Goal: Information Seeking & Learning: Learn about a topic

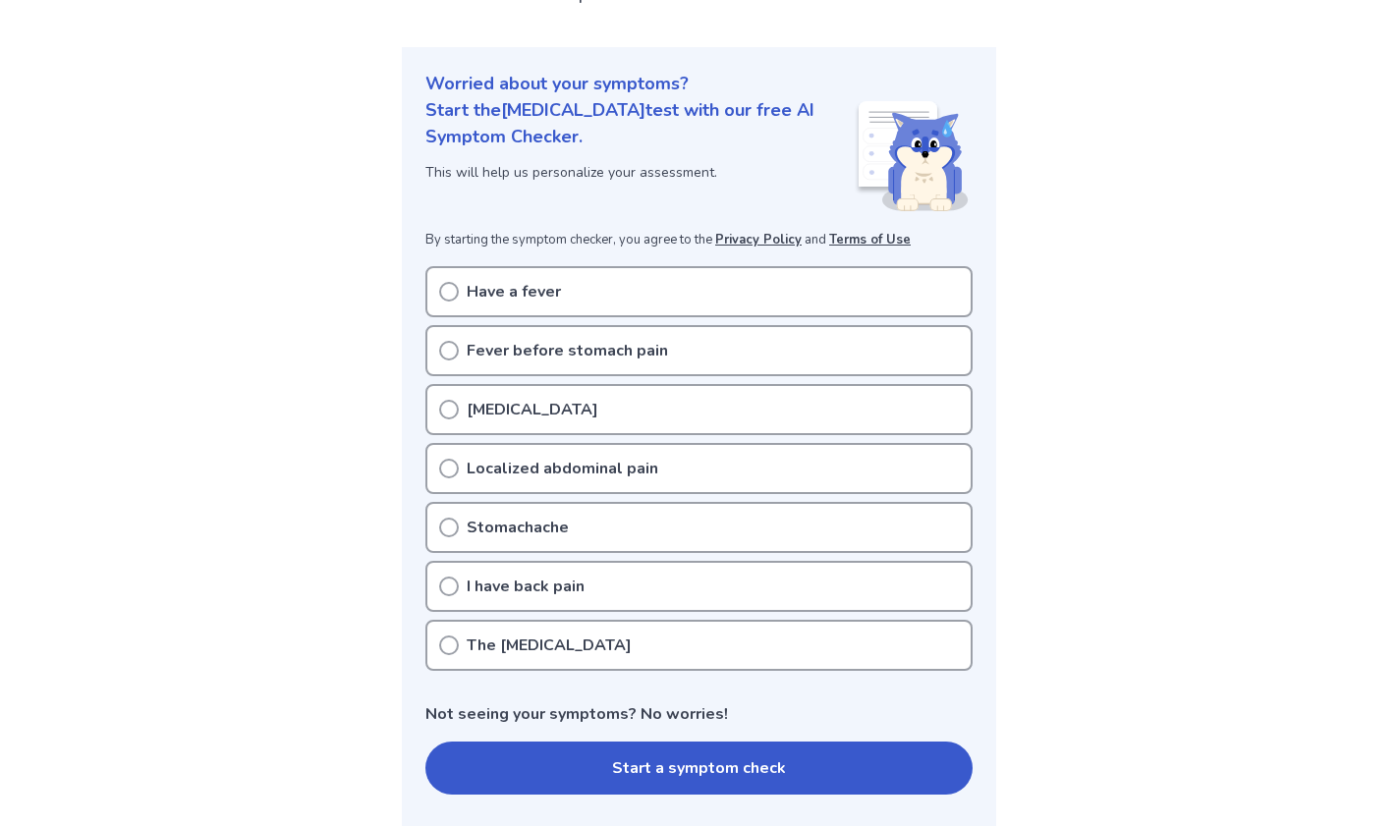
scroll to position [200, 0]
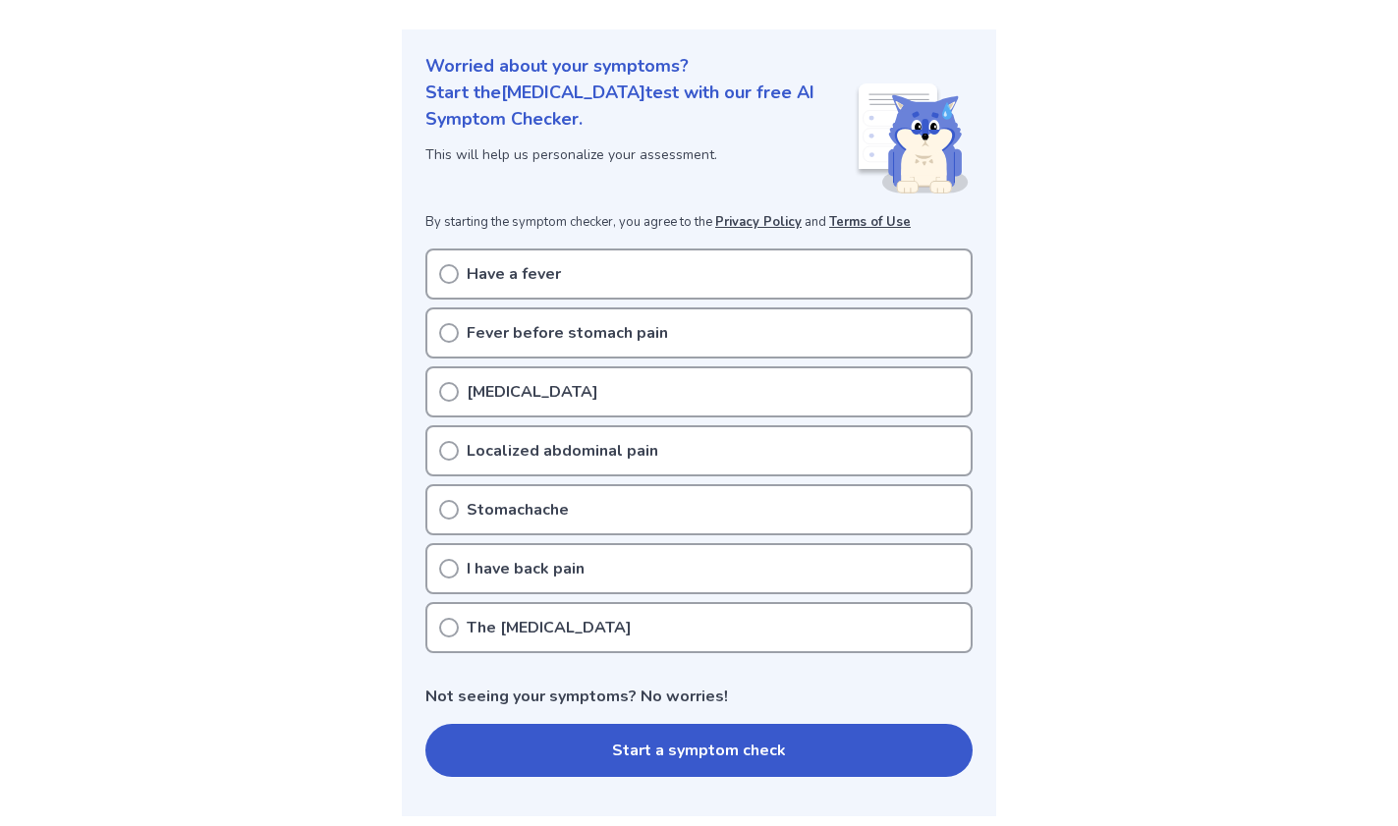
click at [562, 407] on div "[MEDICAL_DATA]" at bounding box center [698, 391] width 547 height 51
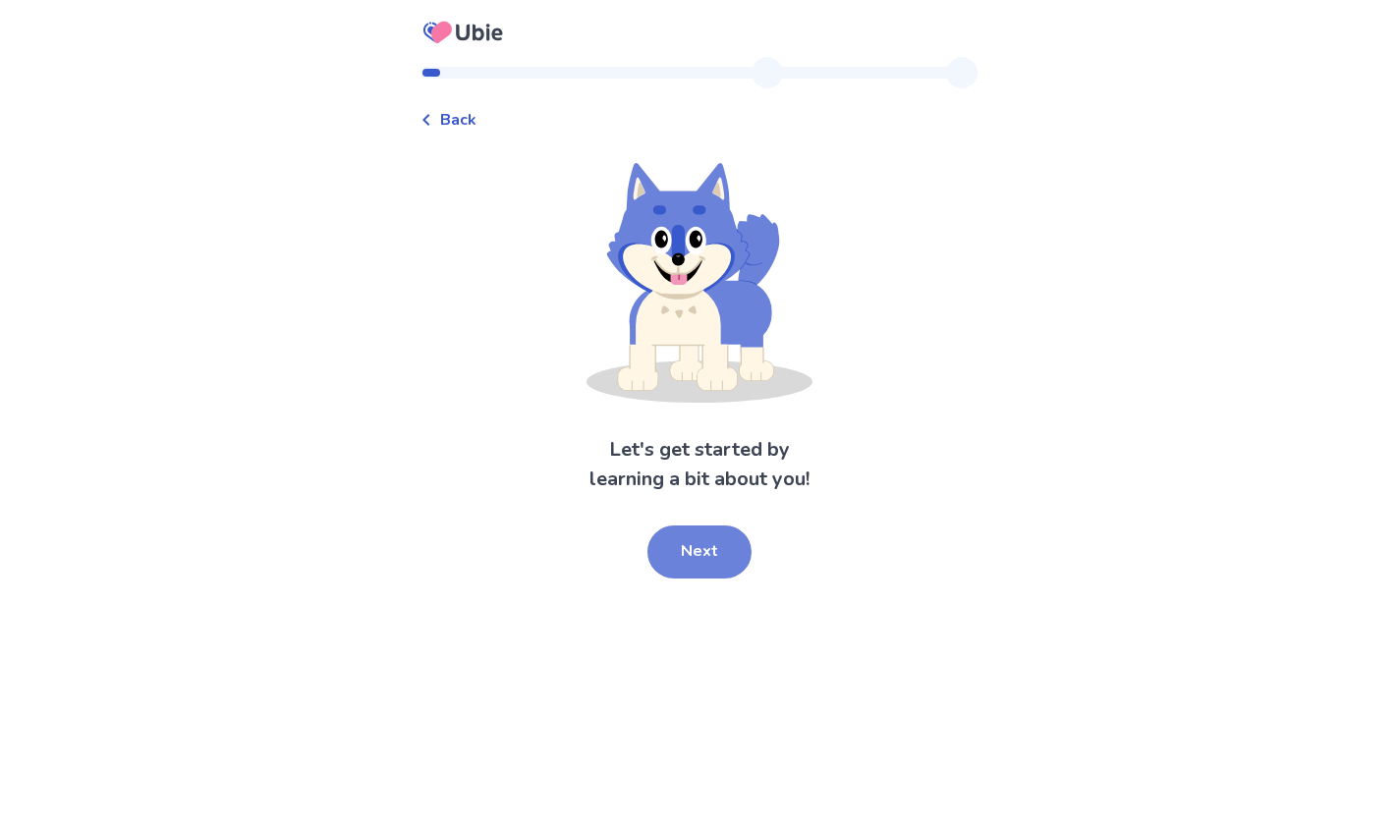
click at [729, 572] on button "Next" at bounding box center [699, 552] width 104 height 53
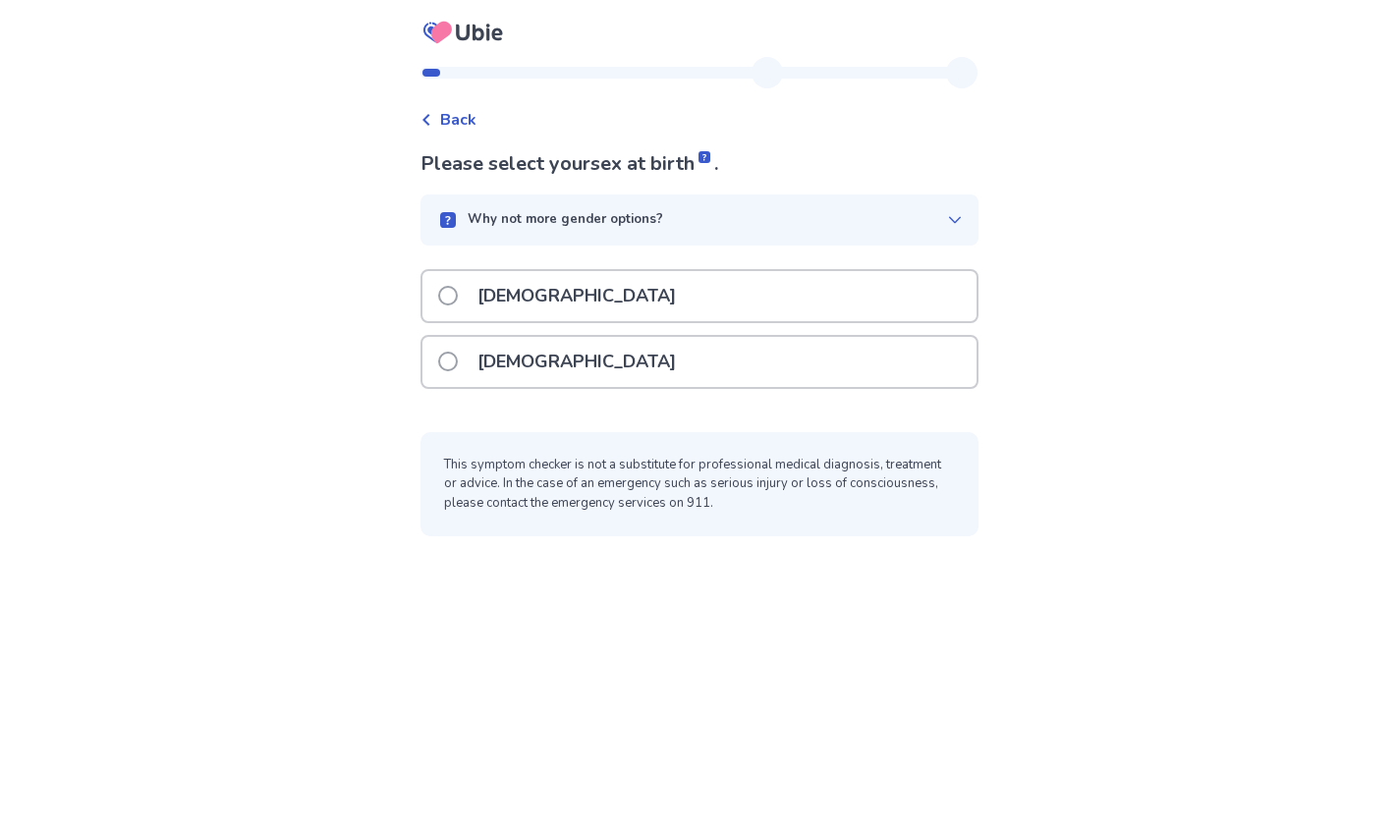
click at [564, 356] on div "Female" at bounding box center [699, 362] width 554 height 50
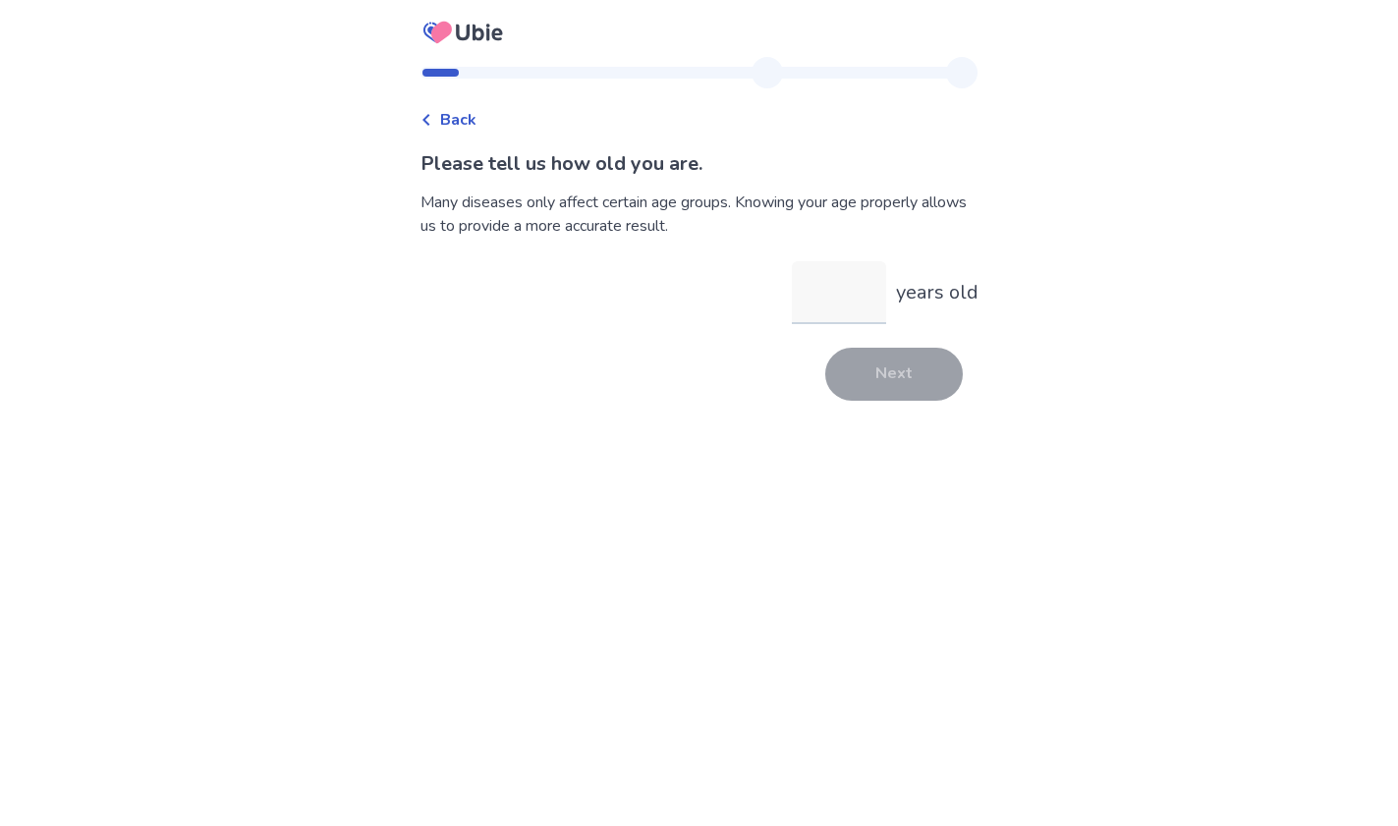
click at [829, 305] on input "years old" at bounding box center [839, 292] width 94 height 63
type input "**"
click at [906, 365] on button "Next" at bounding box center [894, 374] width 138 height 53
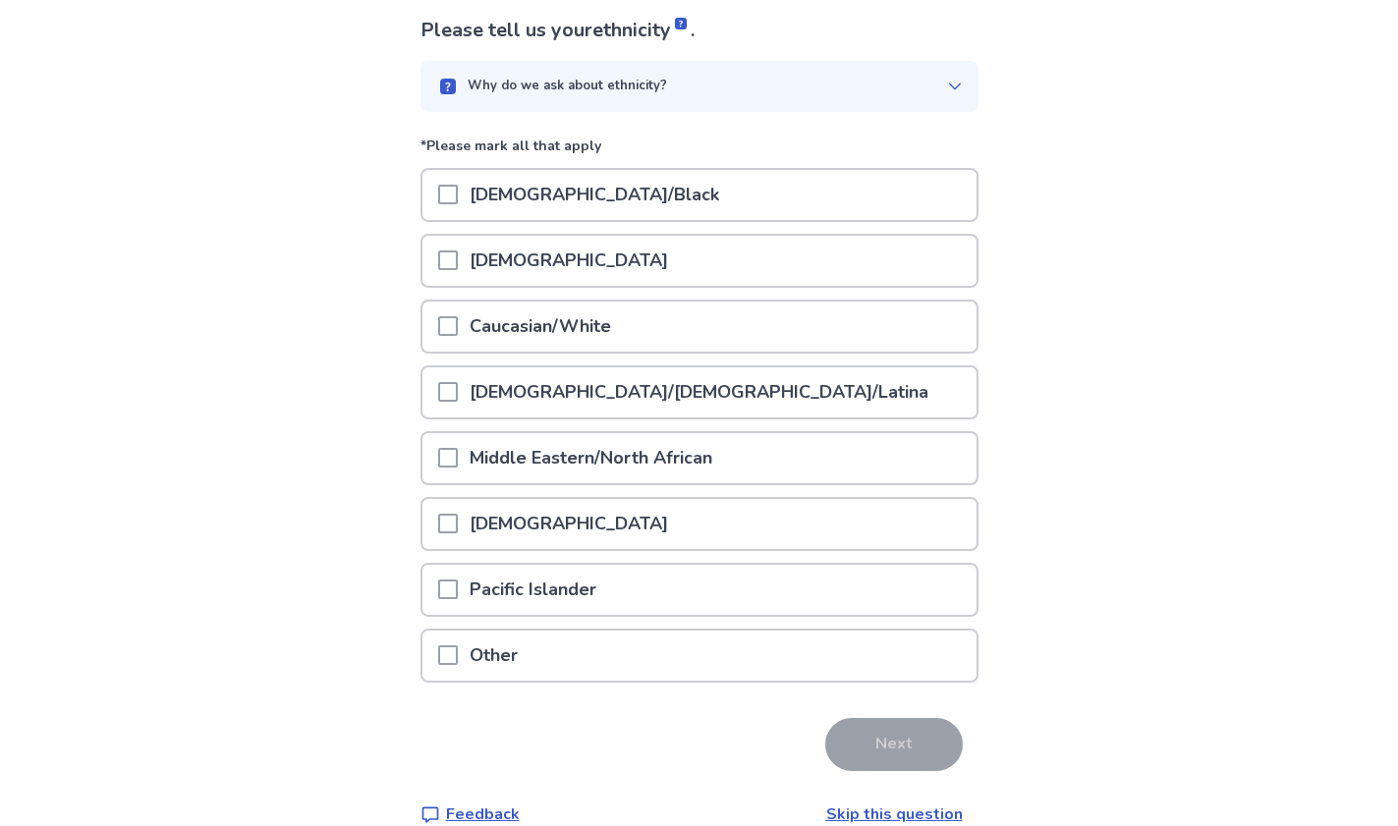
scroll to position [139, 0]
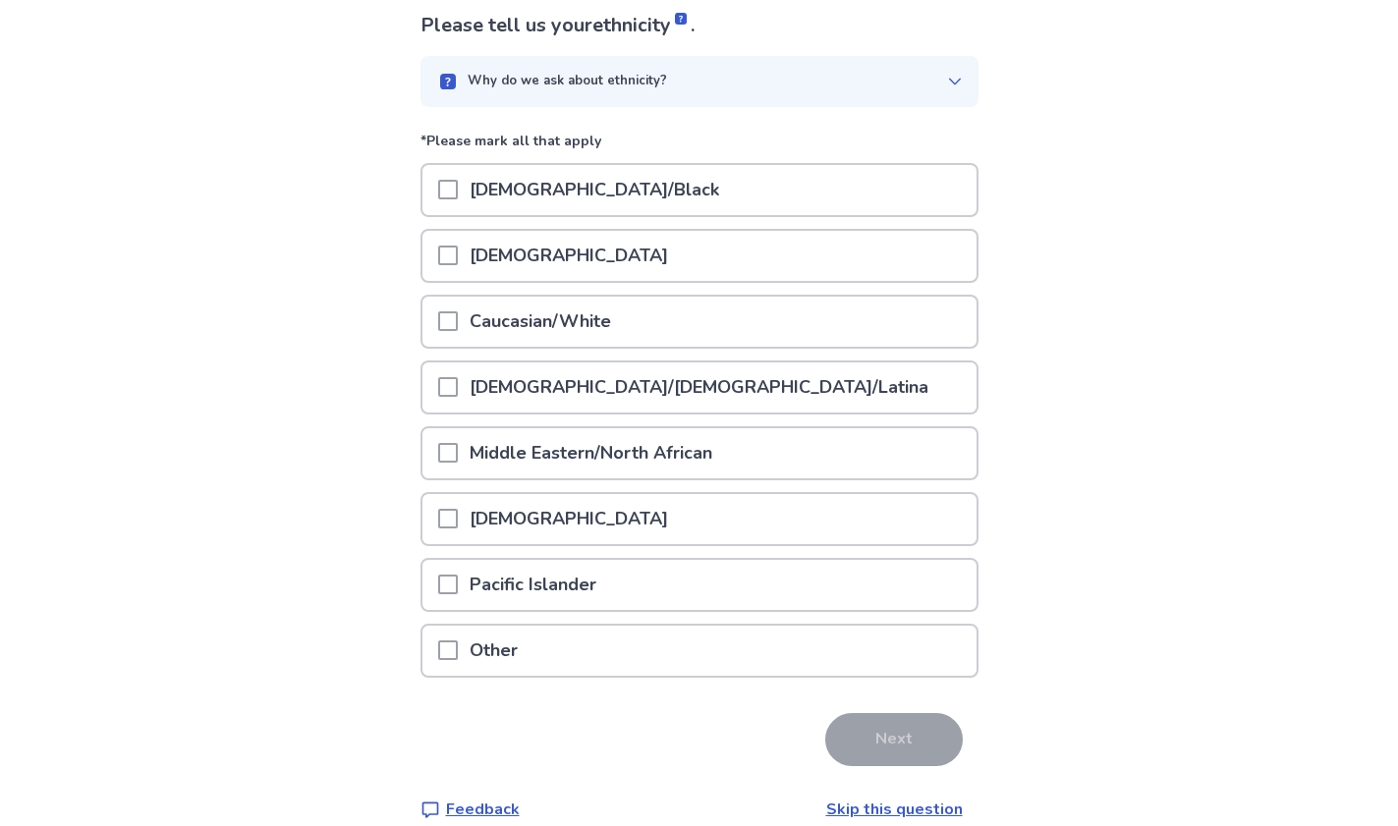
click at [458, 313] on span at bounding box center [448, 321] width 20 height 20
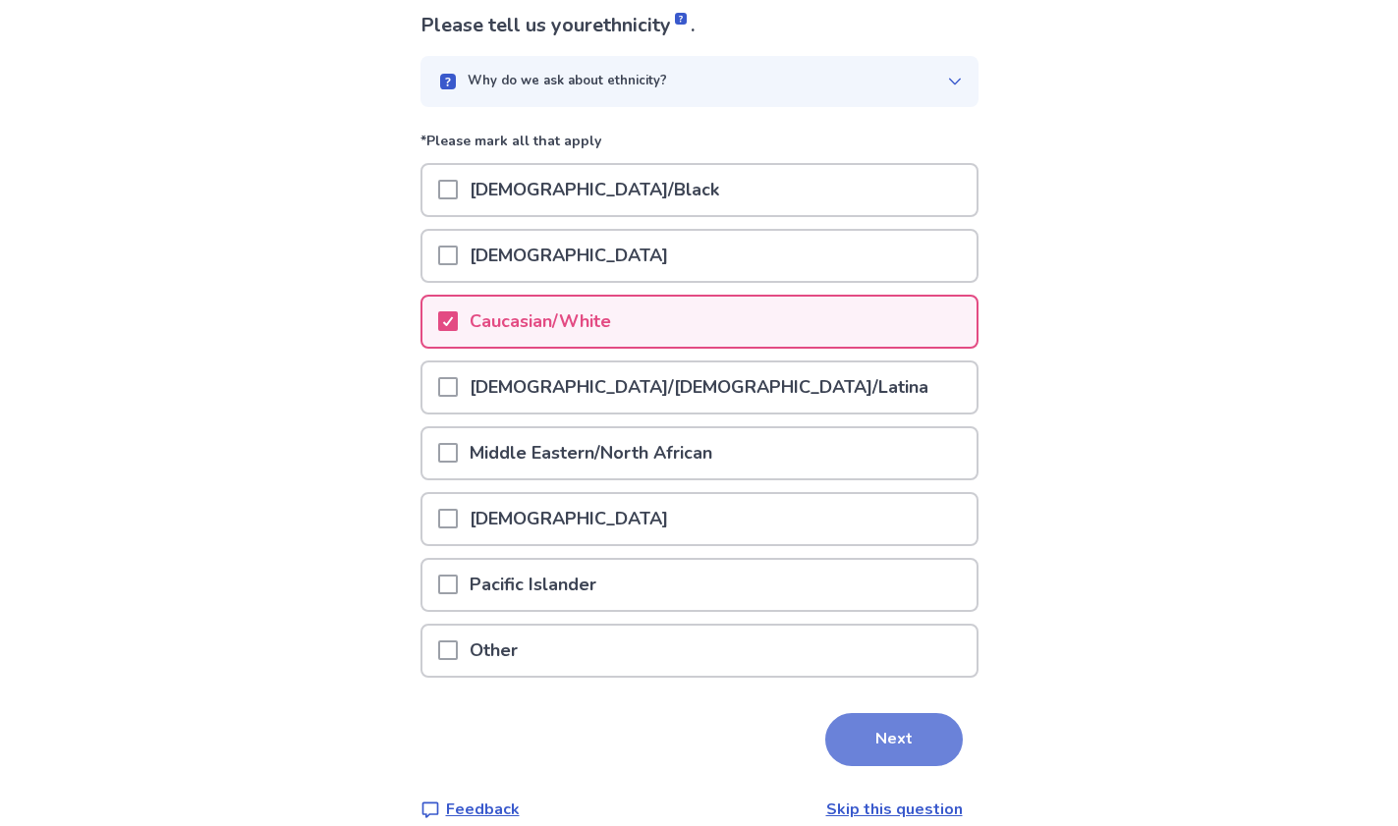
click at [909, 745] on button "Next" at bounding box center [894, 739] width 138 height 53
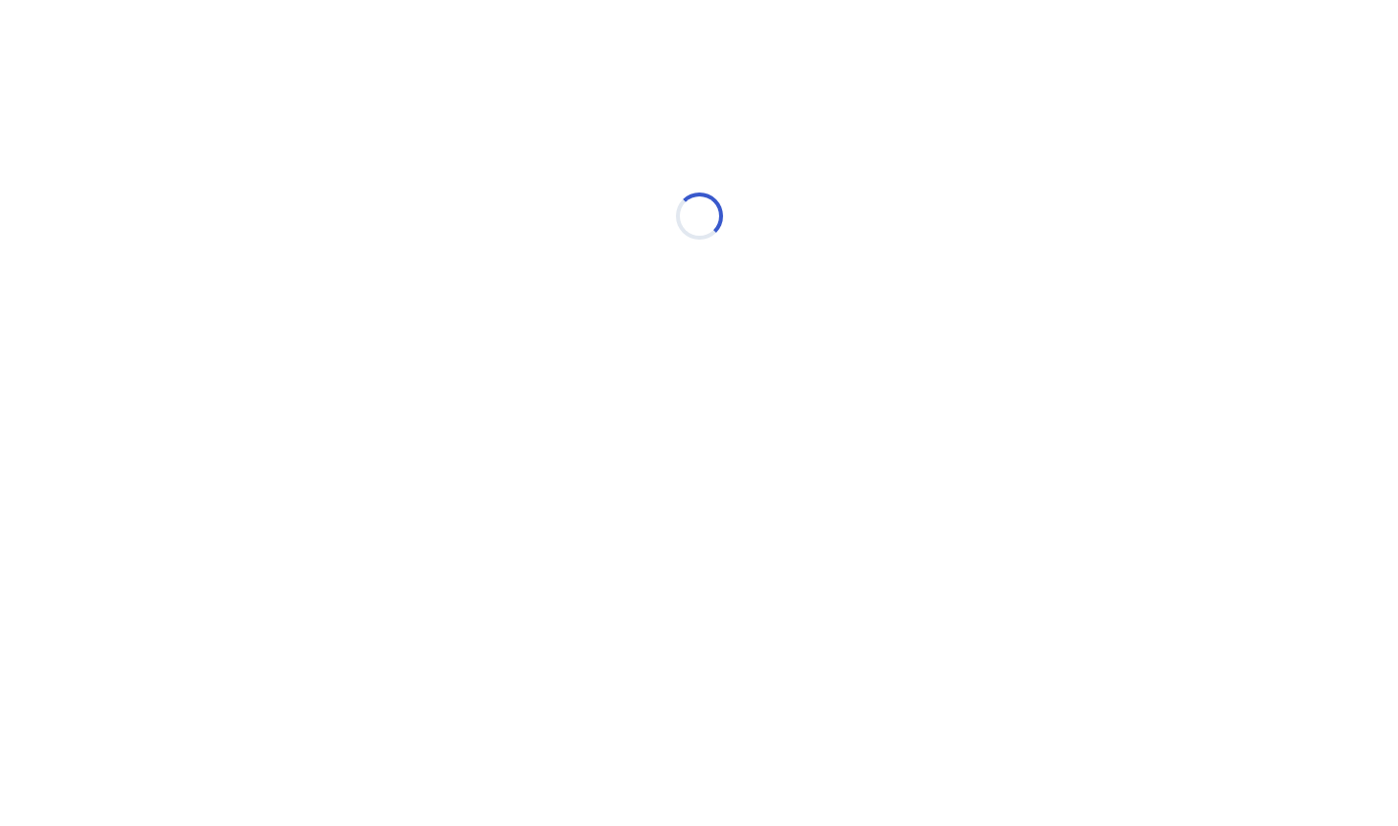
scroll to position [0, 0]
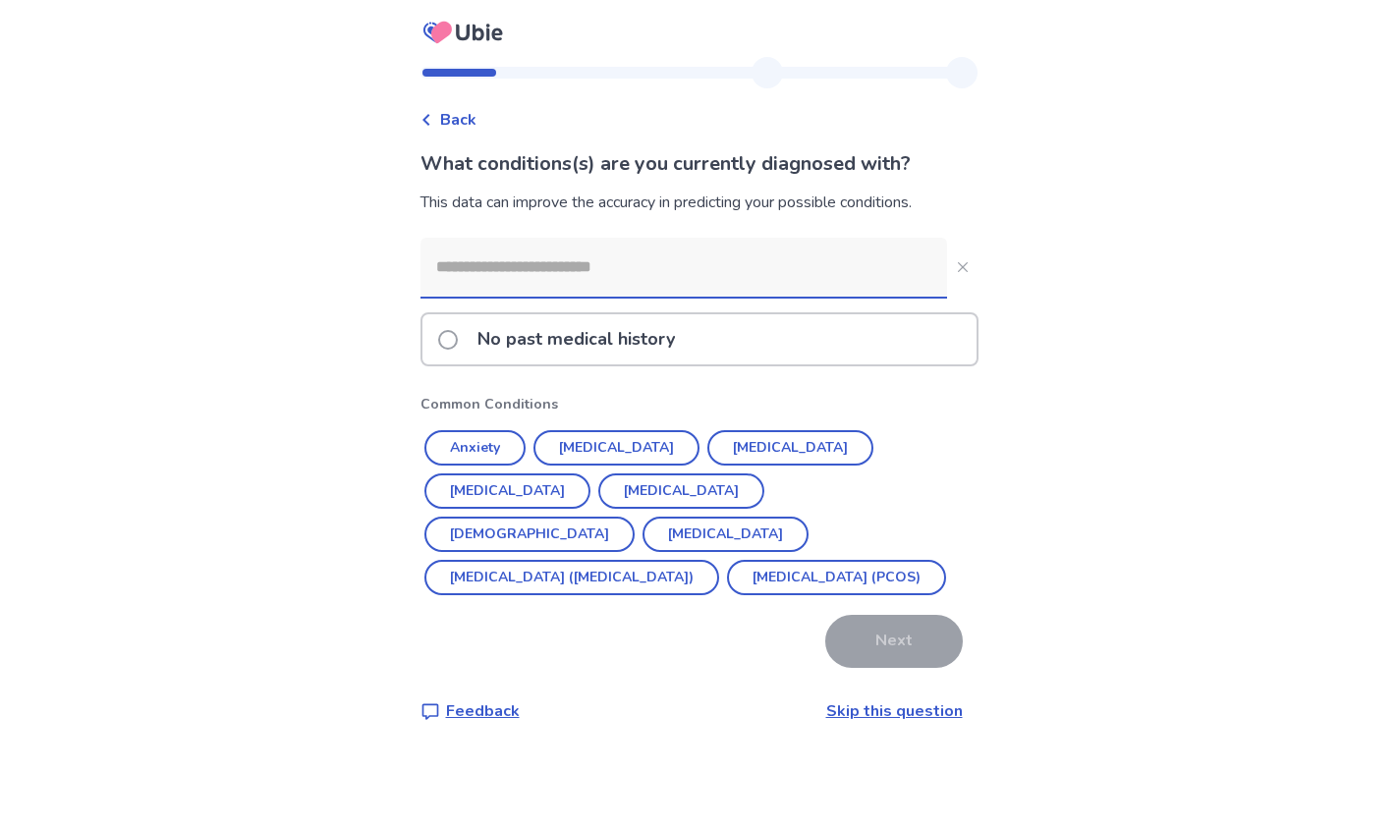
click at [458, 337] on span at bounding box center [448, 340] width 20 height 20
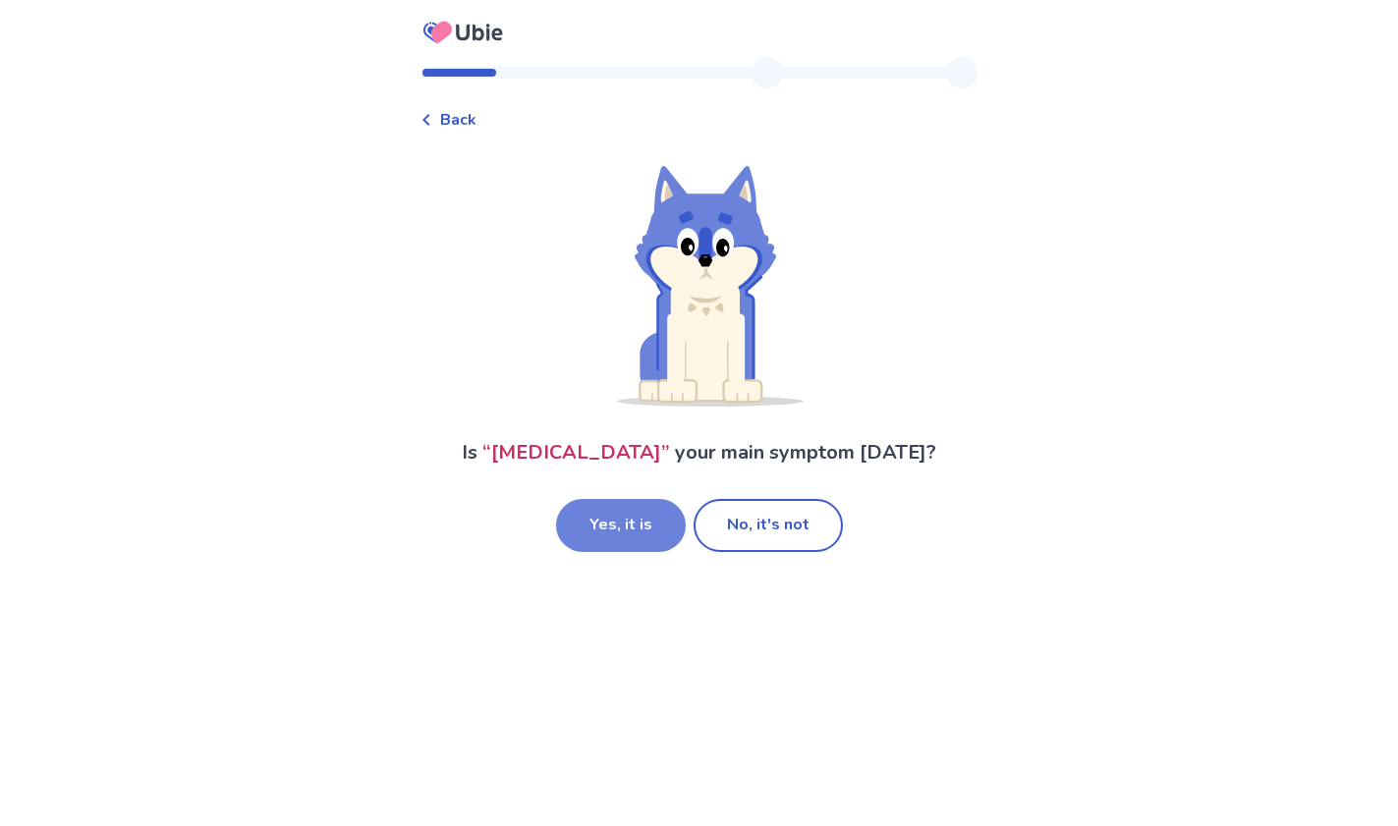
click at [633, 537] on button "Yes, it is" at bounding box center [621, 525] width 130 height 53
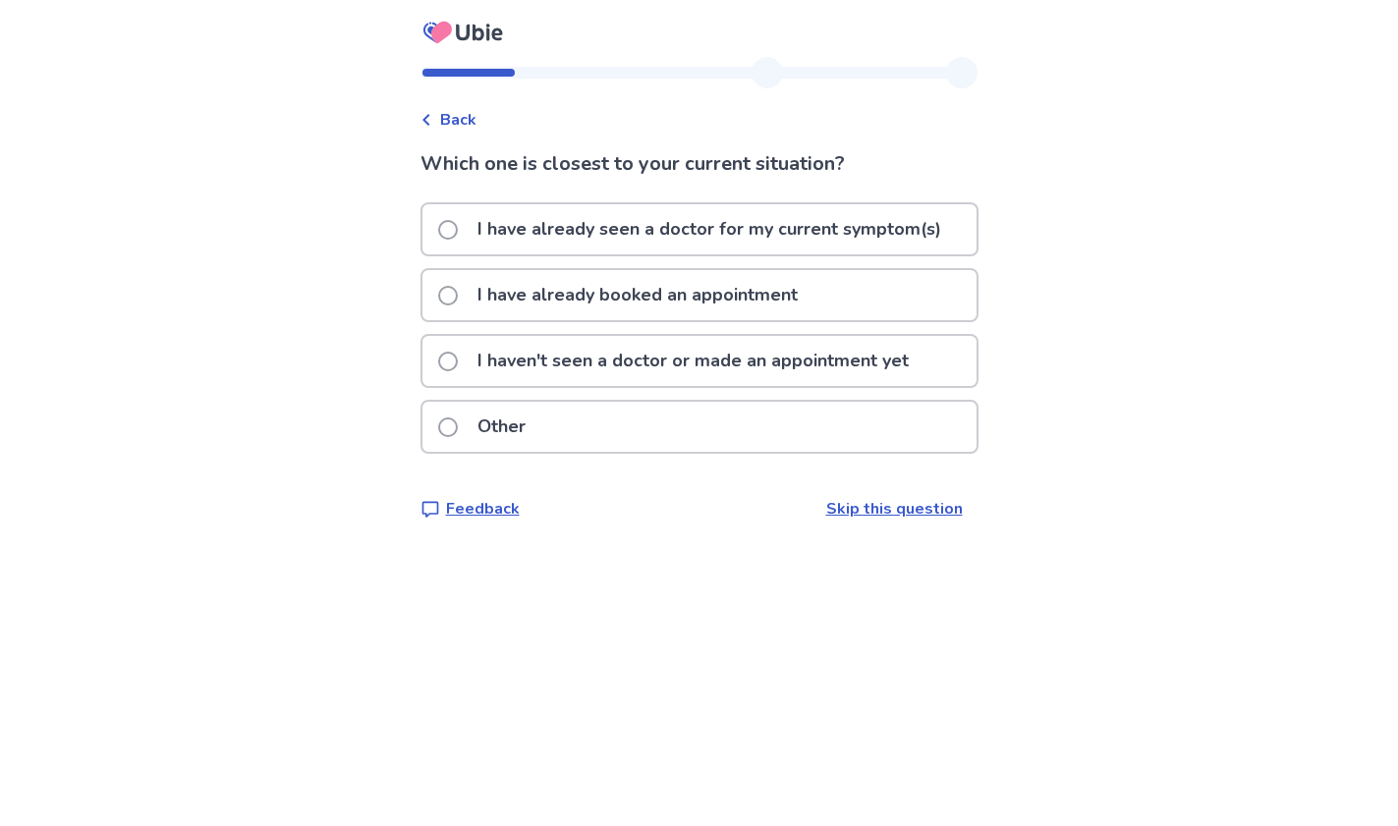
click at [587, 364] on p "I haven't seen a doctor or made an appointment yet" at bounding box center [693, 361] width 455 height 50
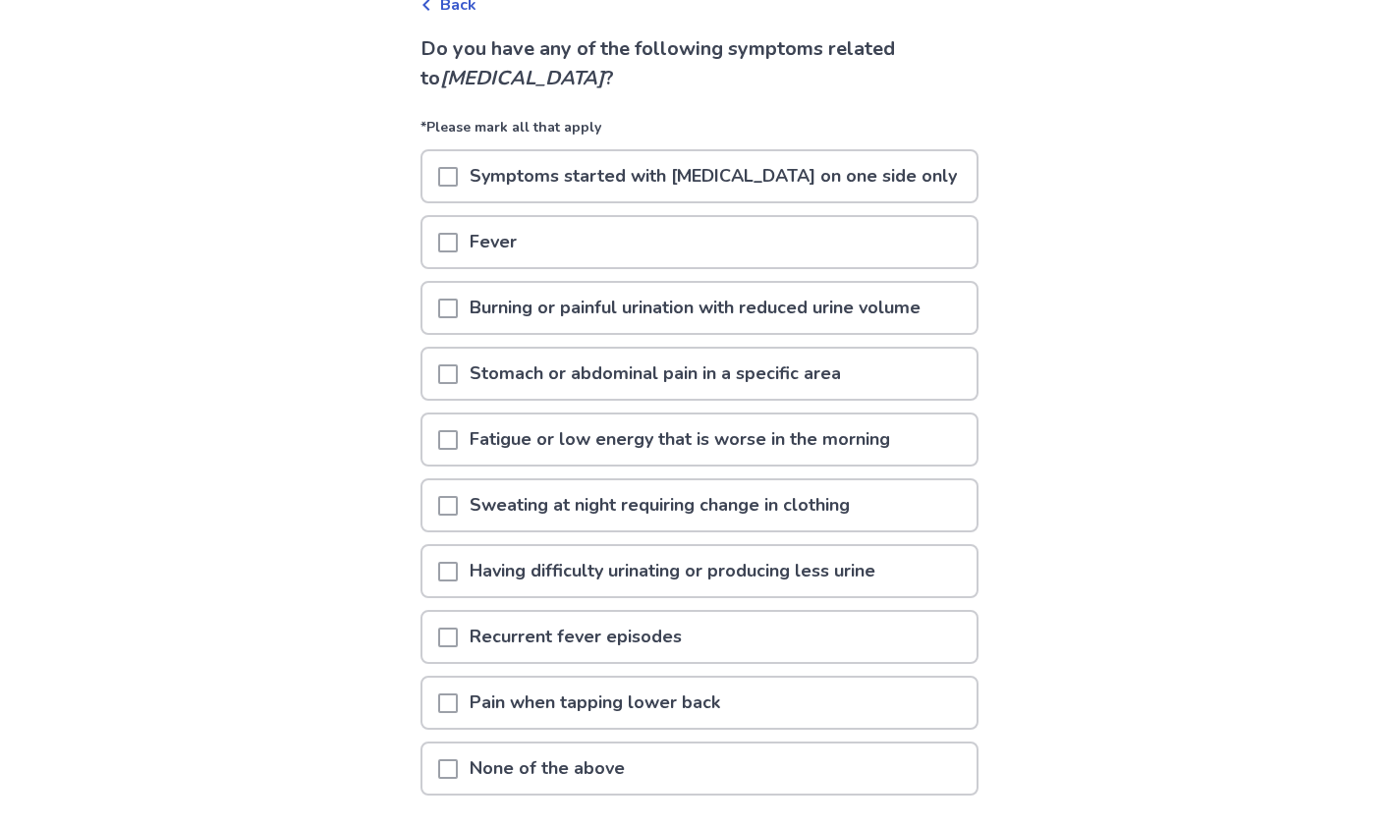
scroll to position [118, 0]
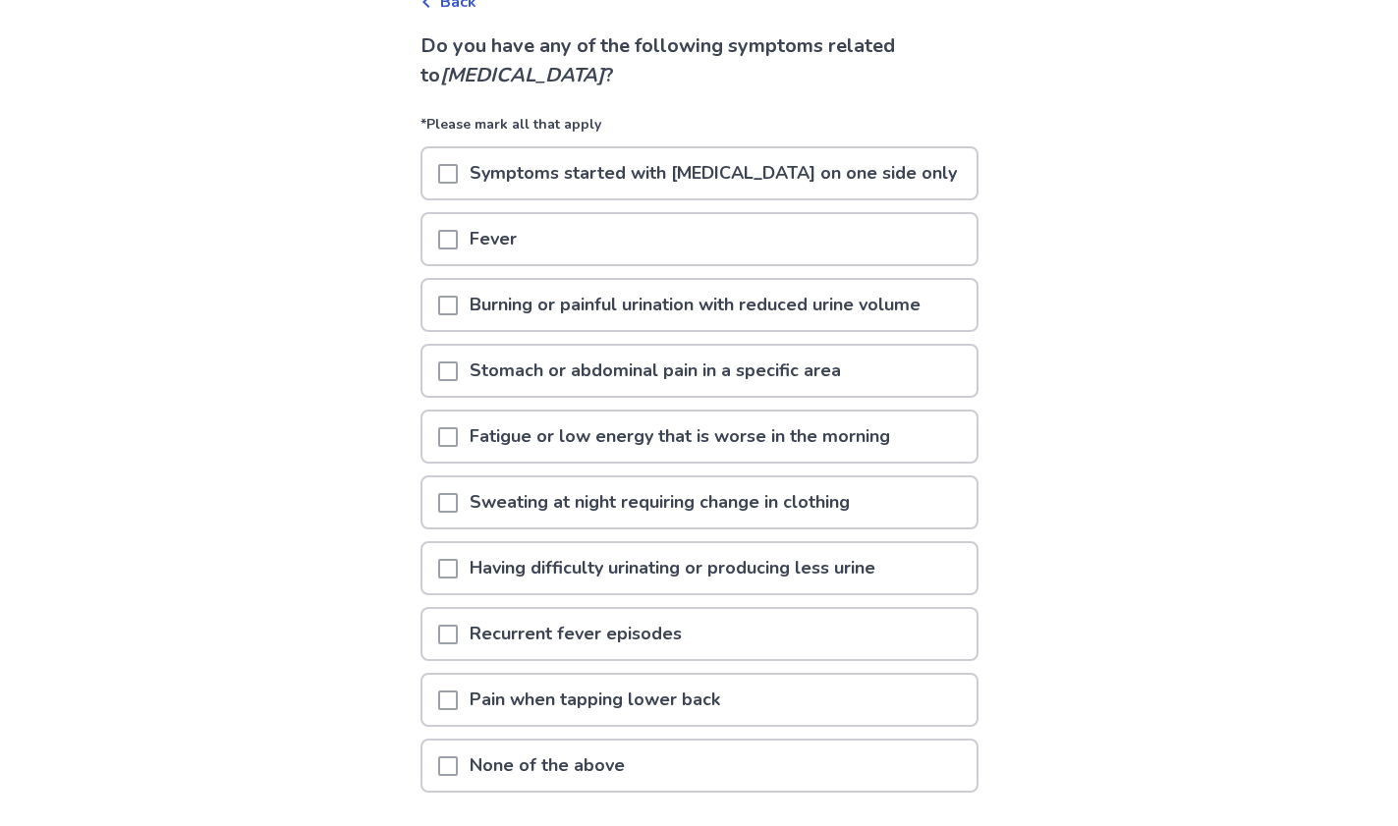
click at [458, 178] on span at bounding box center [448, 174] width 20 height 20
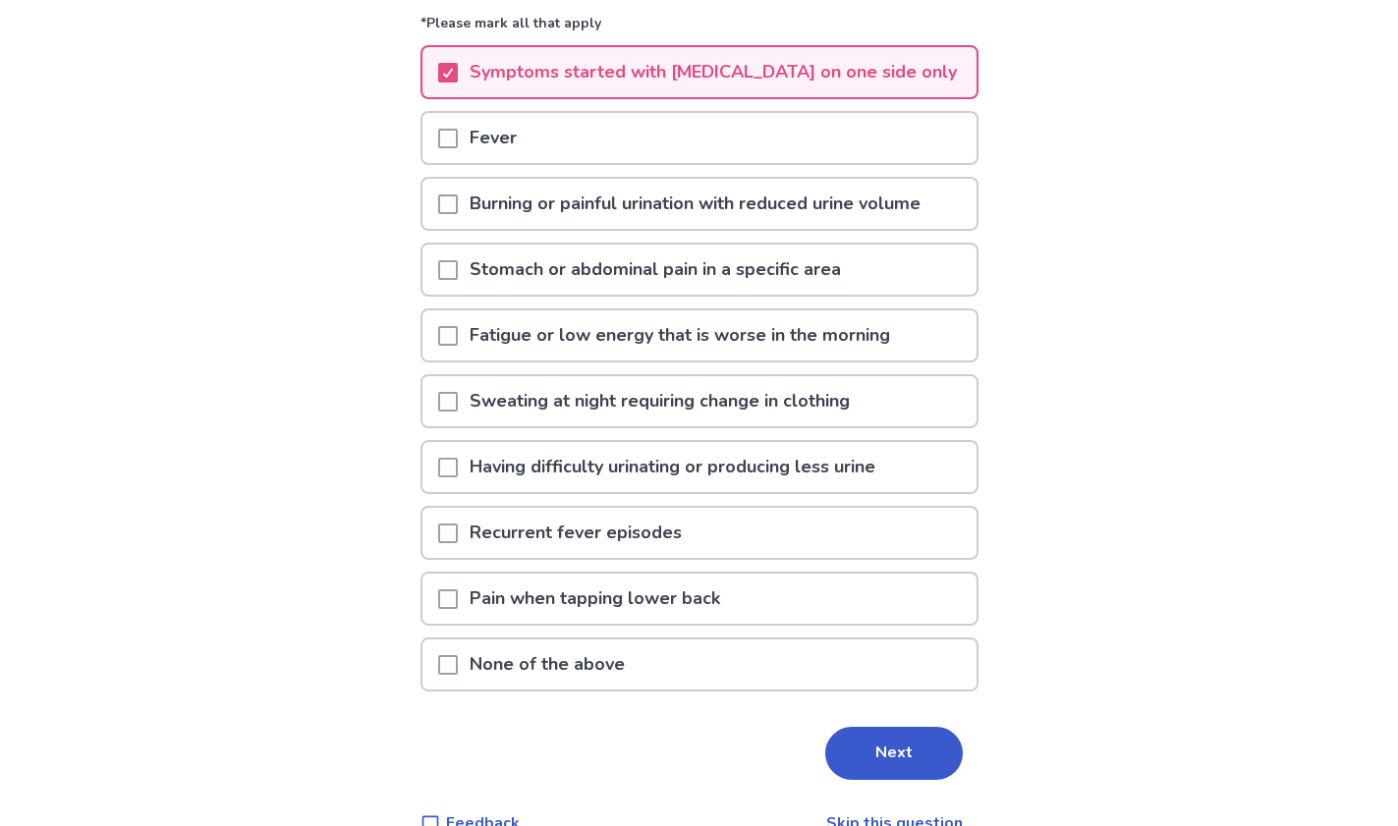
scroll to position [220, 0]
click at [458, 338] on span at bounding box center [448, 335] width 20 height 20
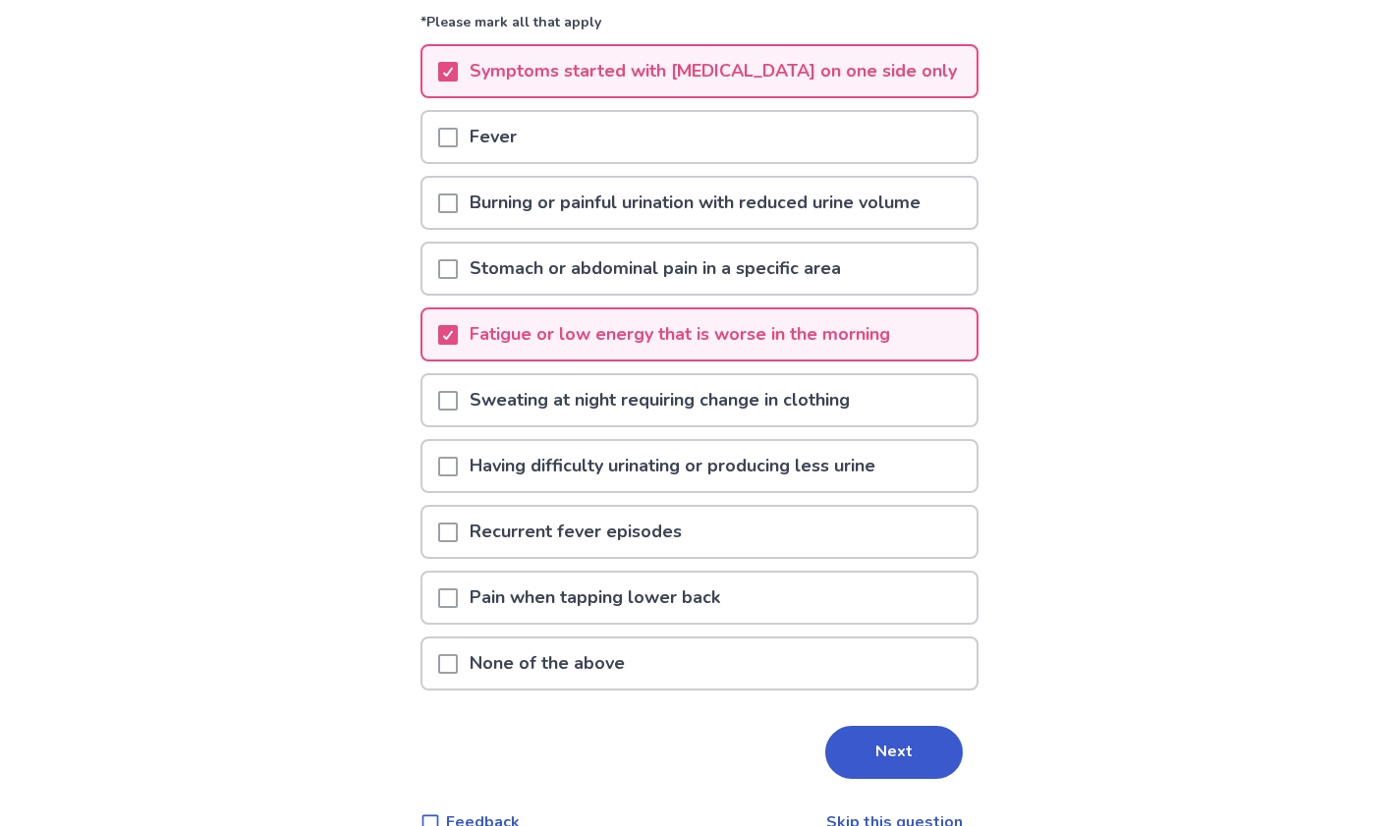
scroll to position [259, 0]
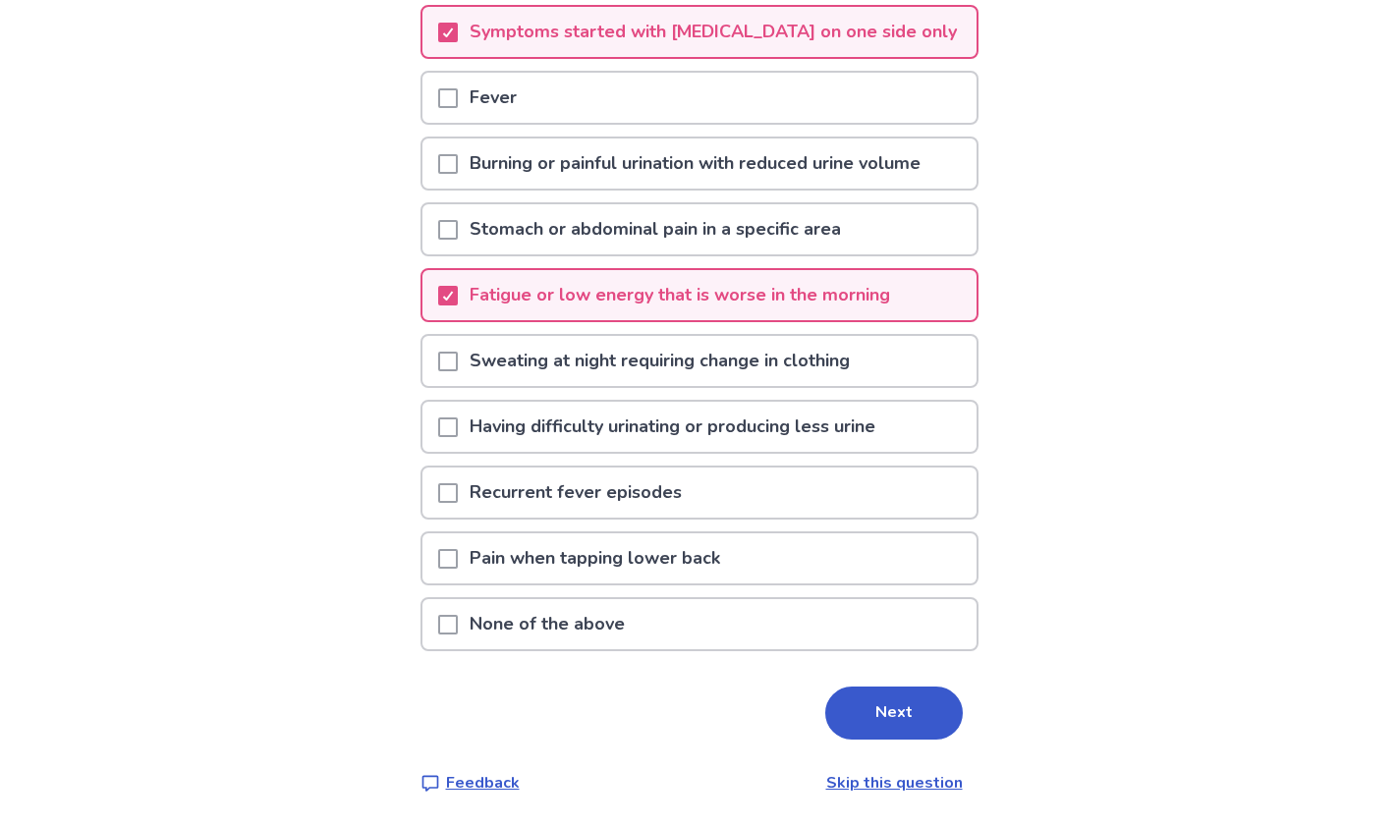
click at [901, 682] on div "Do you have any of the following symptoms related to acute pyelonephritis ? *Pl…" at bounding box center [700, 342] width 558 height 905
click at [899, 703] on button "Next" at bounding box center [894, 713] width 138 height 53
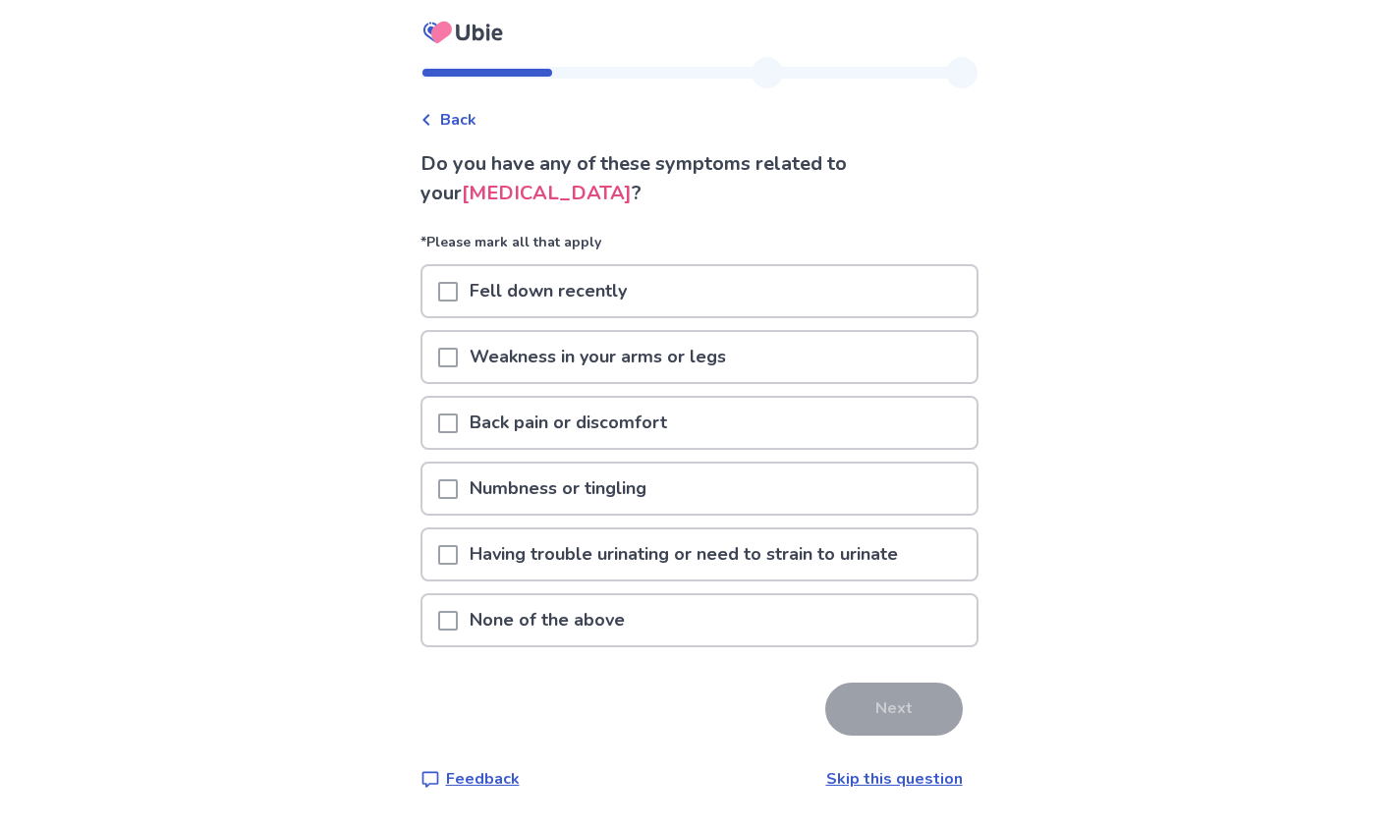
click at [455, 426] on span at bounding box center [448, 424] width 20 height 20
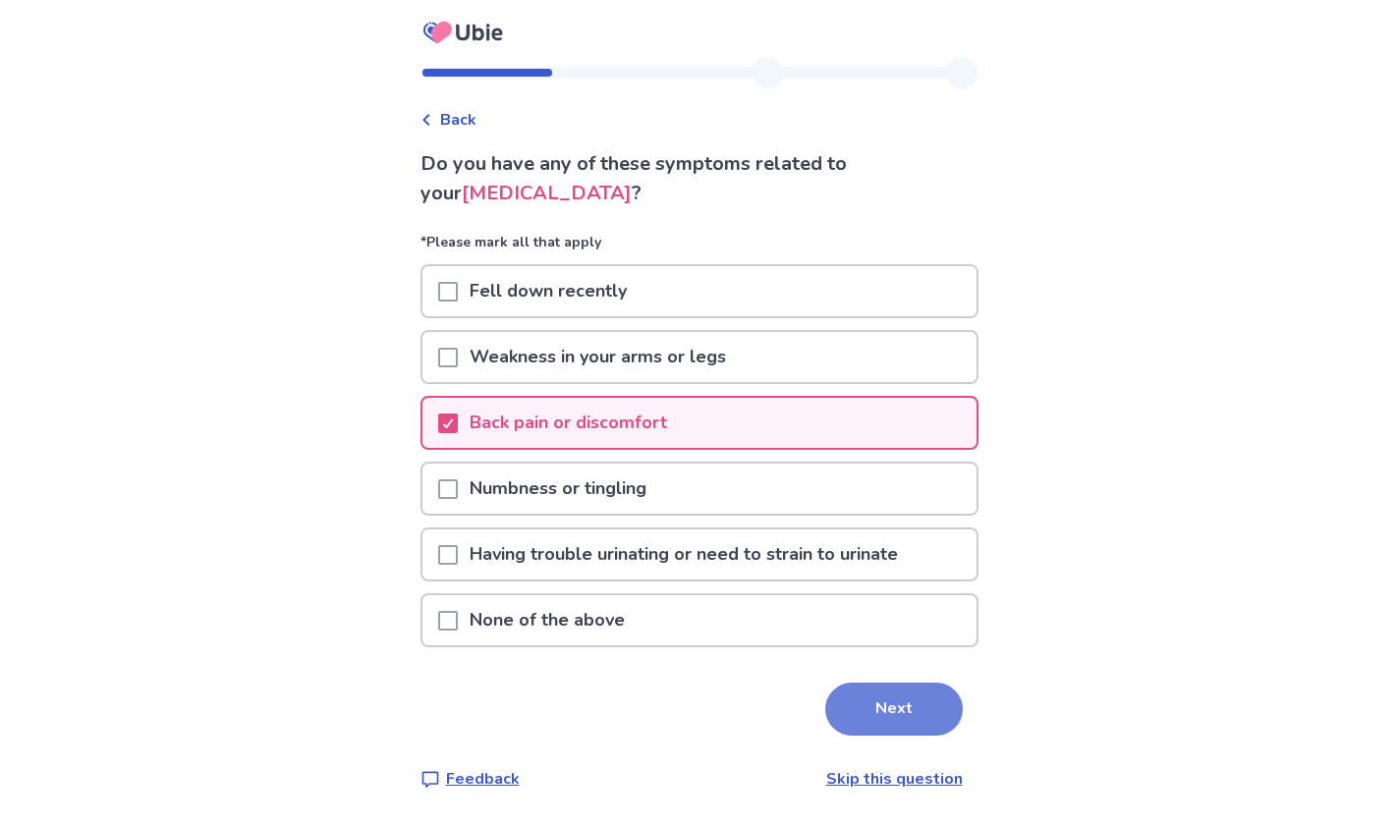
click at [910, 702] on button "Next" at bounding box center [894, 709] width 138 height 53
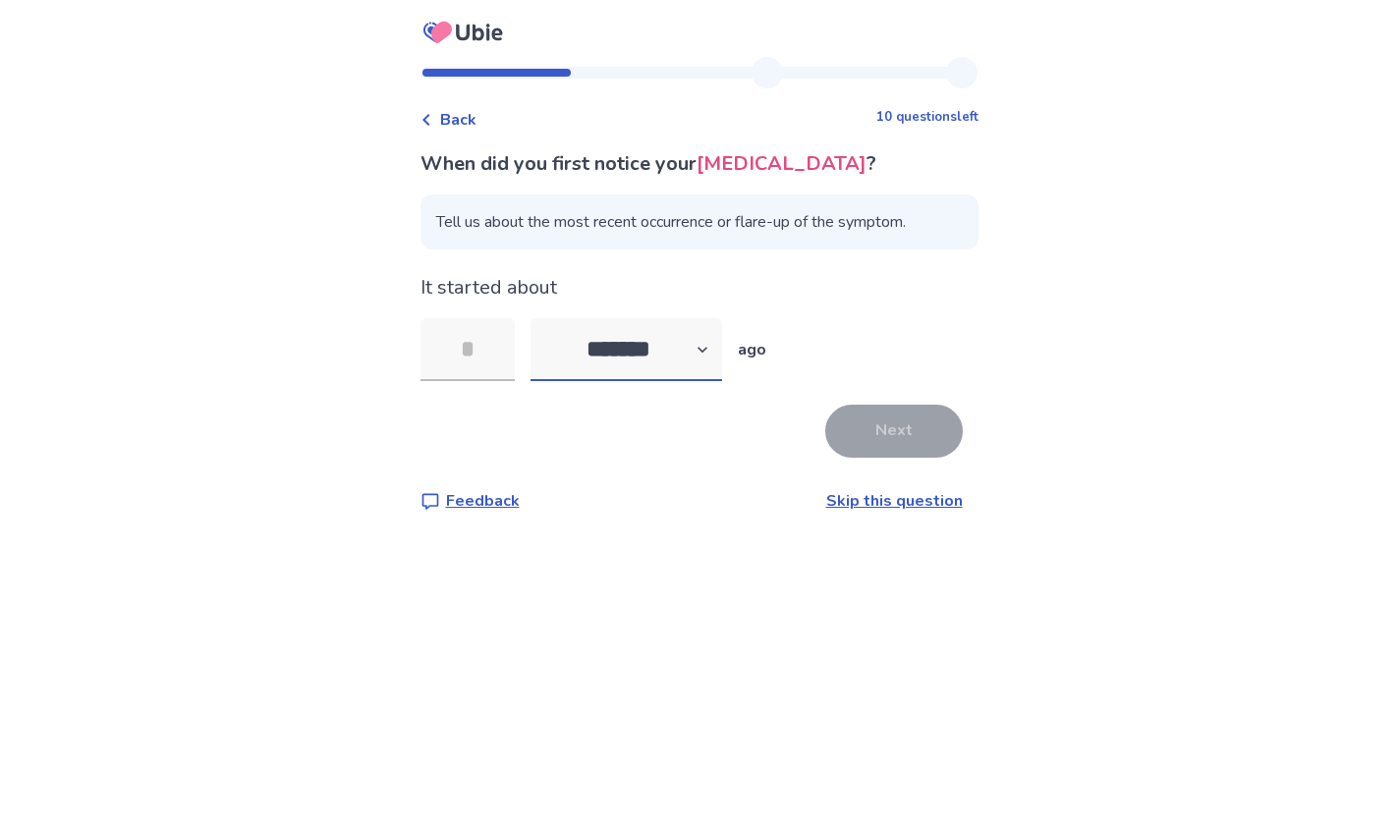
click at [658, 350] on select "******* ****** ******* ******** *******" at bounding box center [627, 349] width 192 height 63
select select "*"
click at [494, 342] on input "tel" at bounding box center [468, 349] width 94 height 63
type input "*"
click at [888, 462] on div "When did you first notice your lower back pain ? Tell us about the most recent …" at bounding box center [700, 331] width 558 height 364
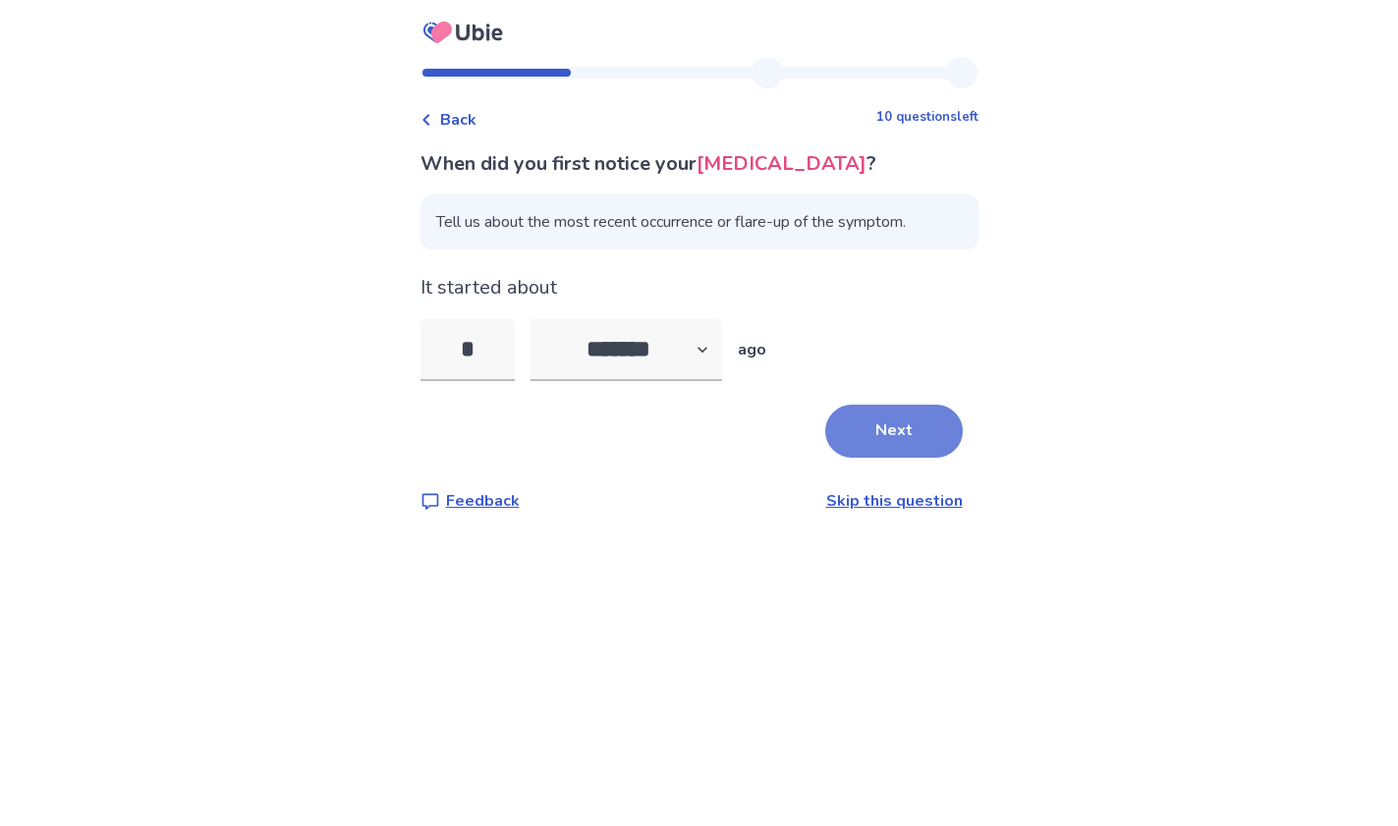
click at [888, 443] on button "Next" at bounding box center [894, 431] width 138 height 53
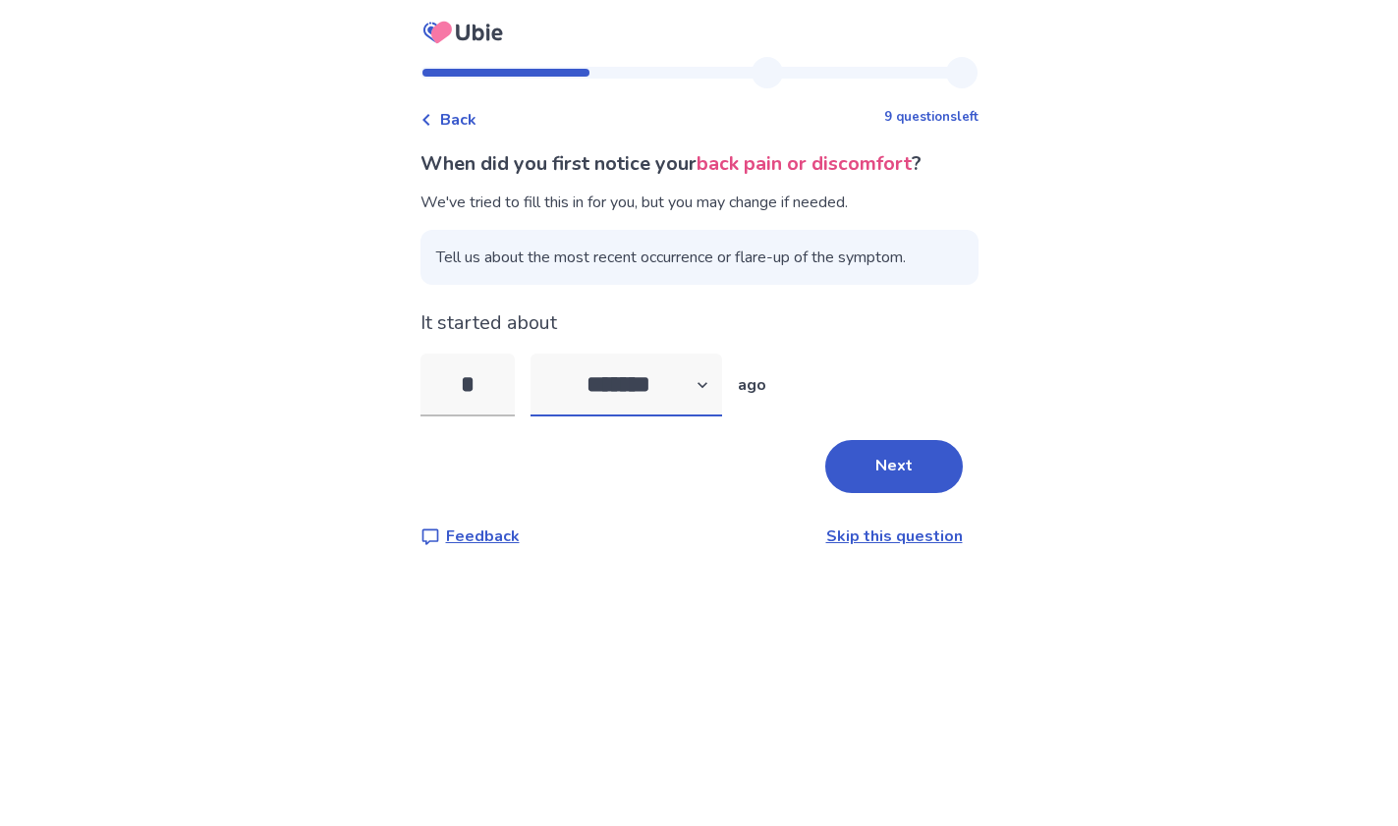
click at [661, 404] on select "******* ****** ******* ******** *******" at bounding box center [627, 385] width 192 height 63
select select "*"
click at [484, 375] on input "*" at bounding box center [468, 385] width 94 height 63
click at [923, 458] on button "Next" at bounding box center [894, 466] width 138 height 53
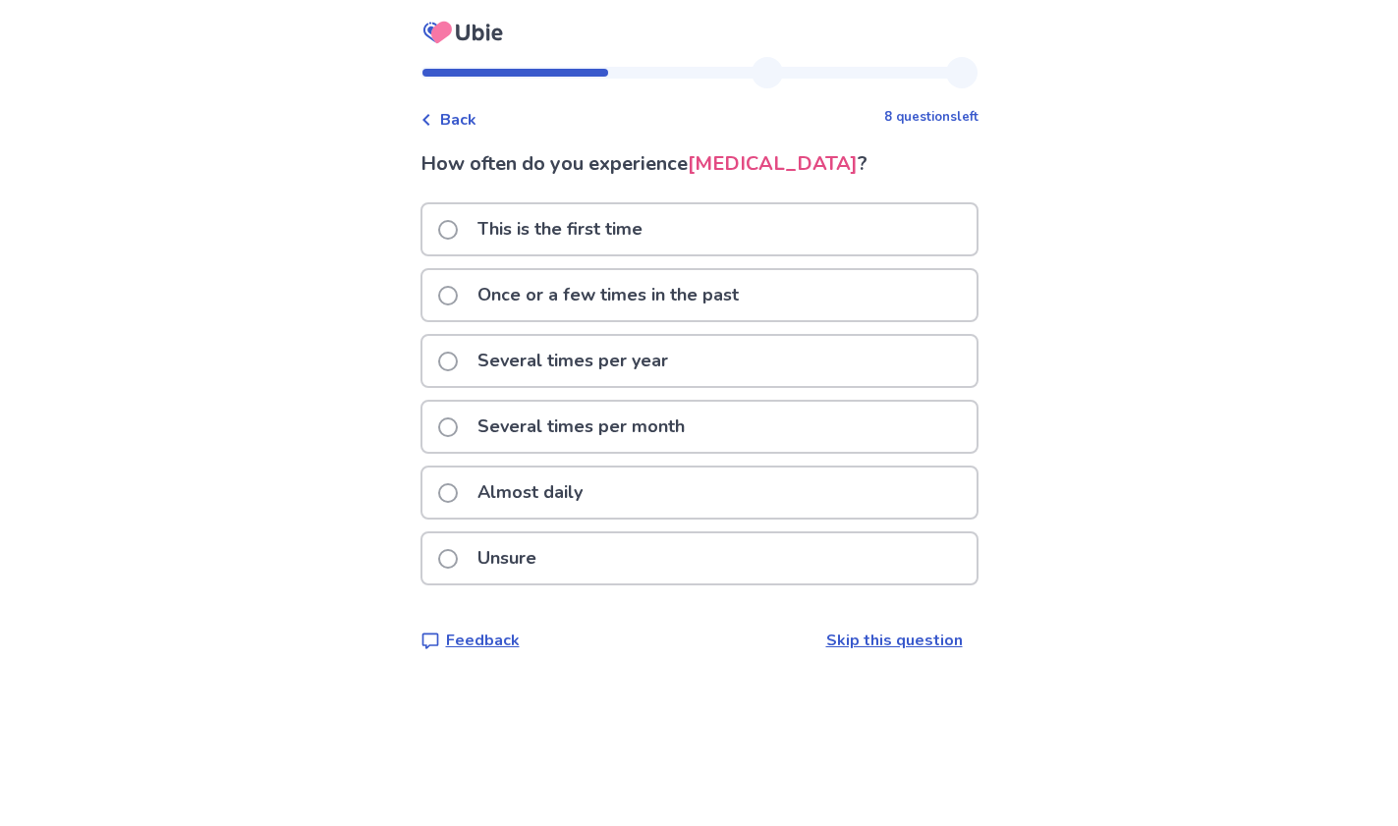
click at [602, 237] on p "This is the first time" at bounding box center [560, 229] width 189 height 50
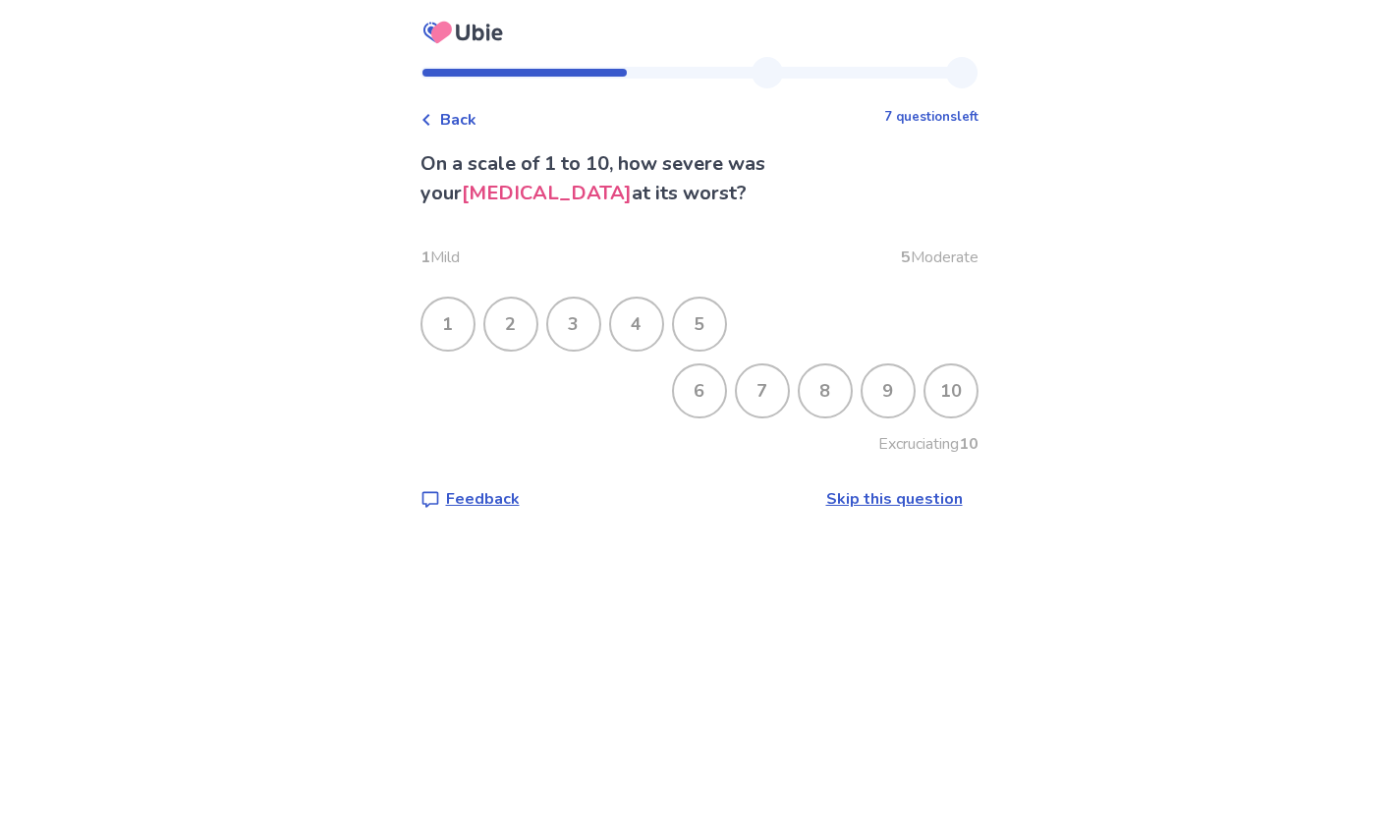
click at [694, 378] on div "6" at bounding box center [699, 390] width 51 height 51
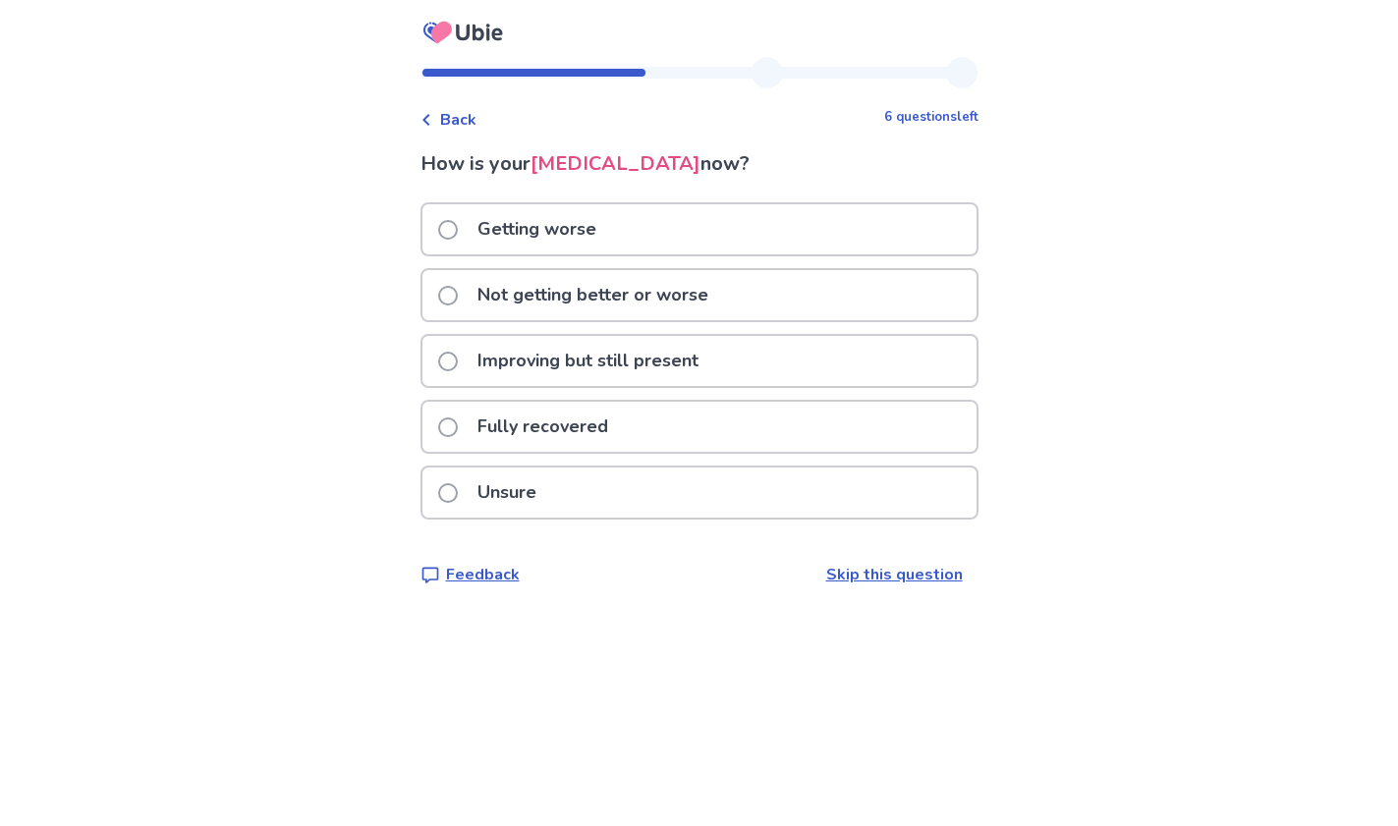
click at [689, 228] on div "Getting worse" at bounding box center [699, 229] width 554 height 50
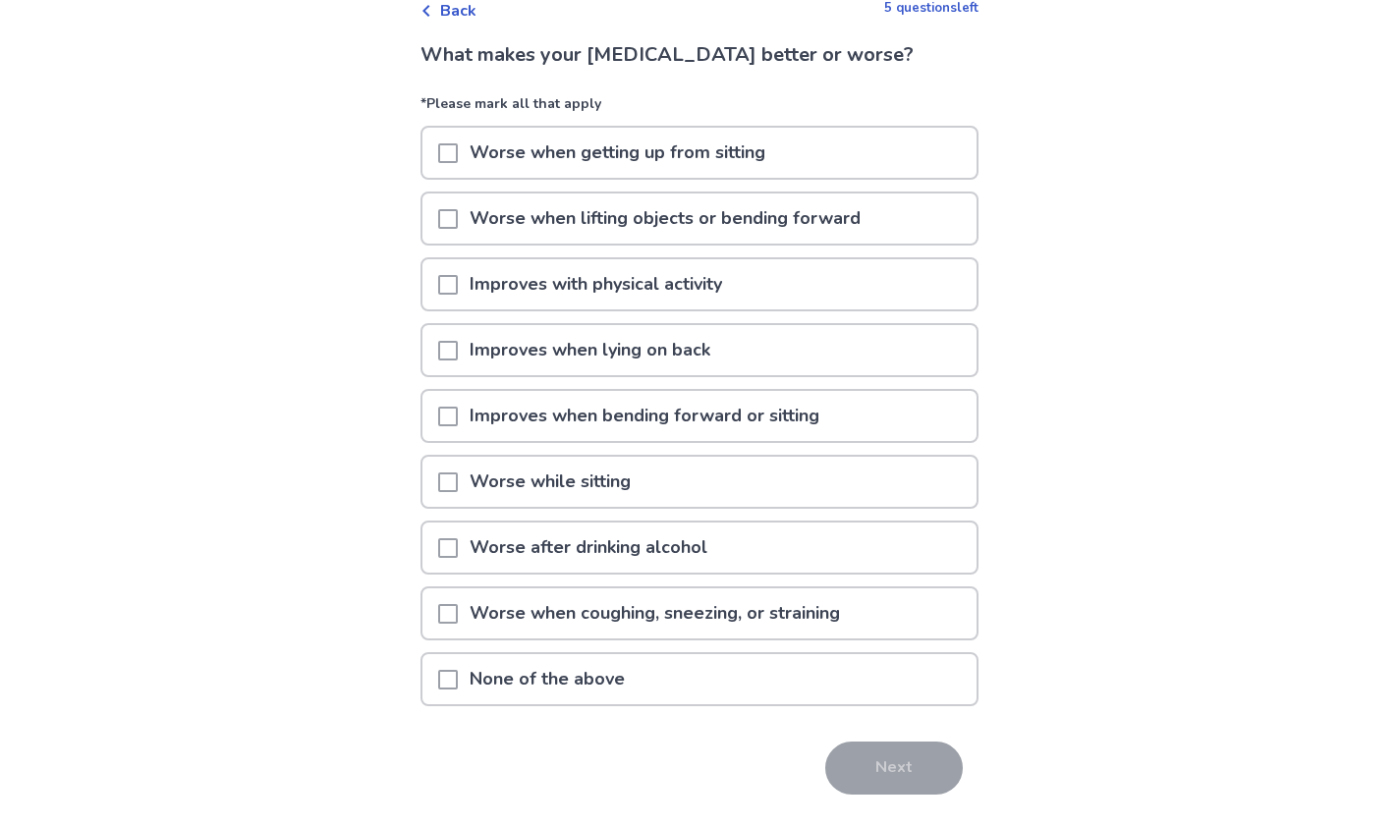
scroll to position [113, 0]
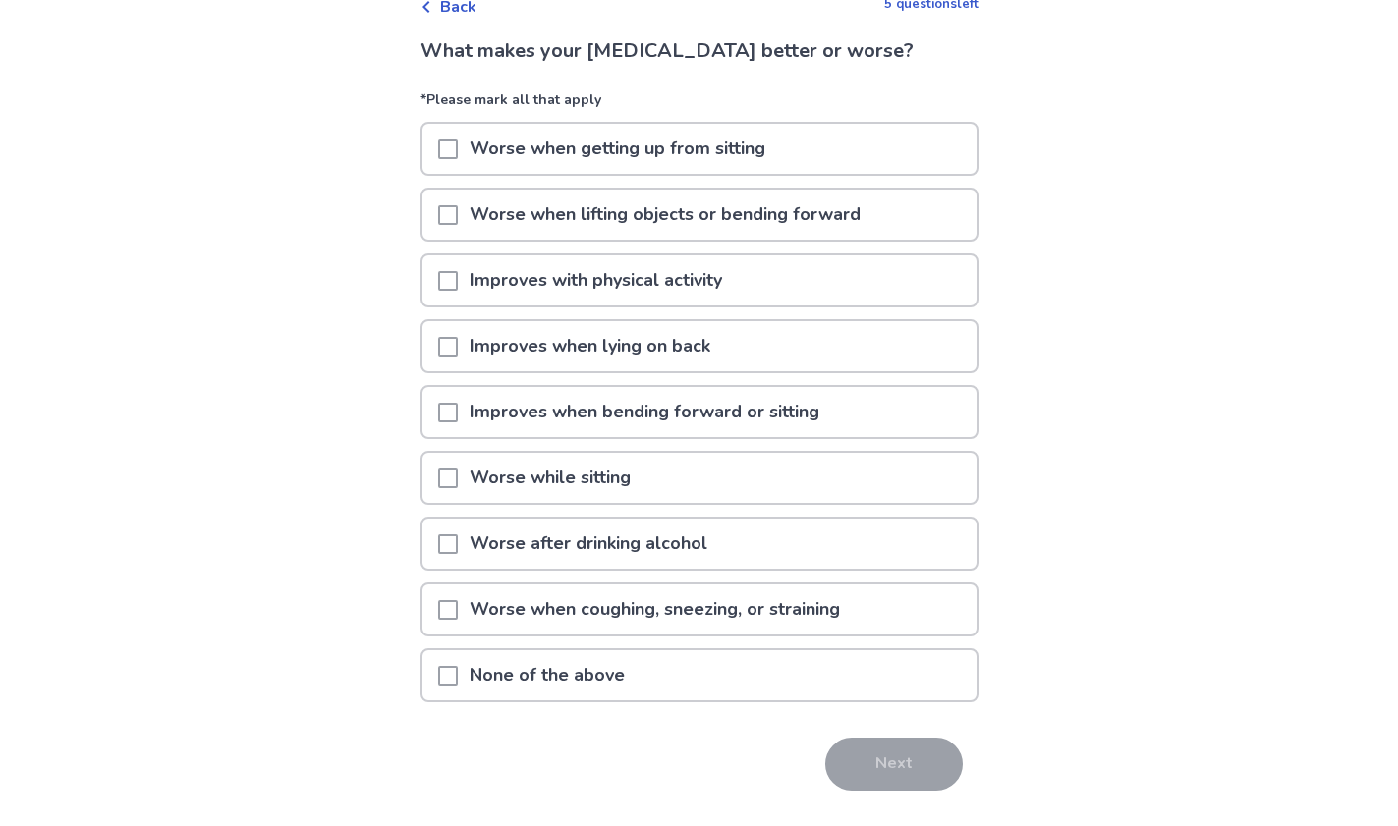
click at [565, 672] on p "None of the above" at bounding box center [547, 675] width 179 height 50
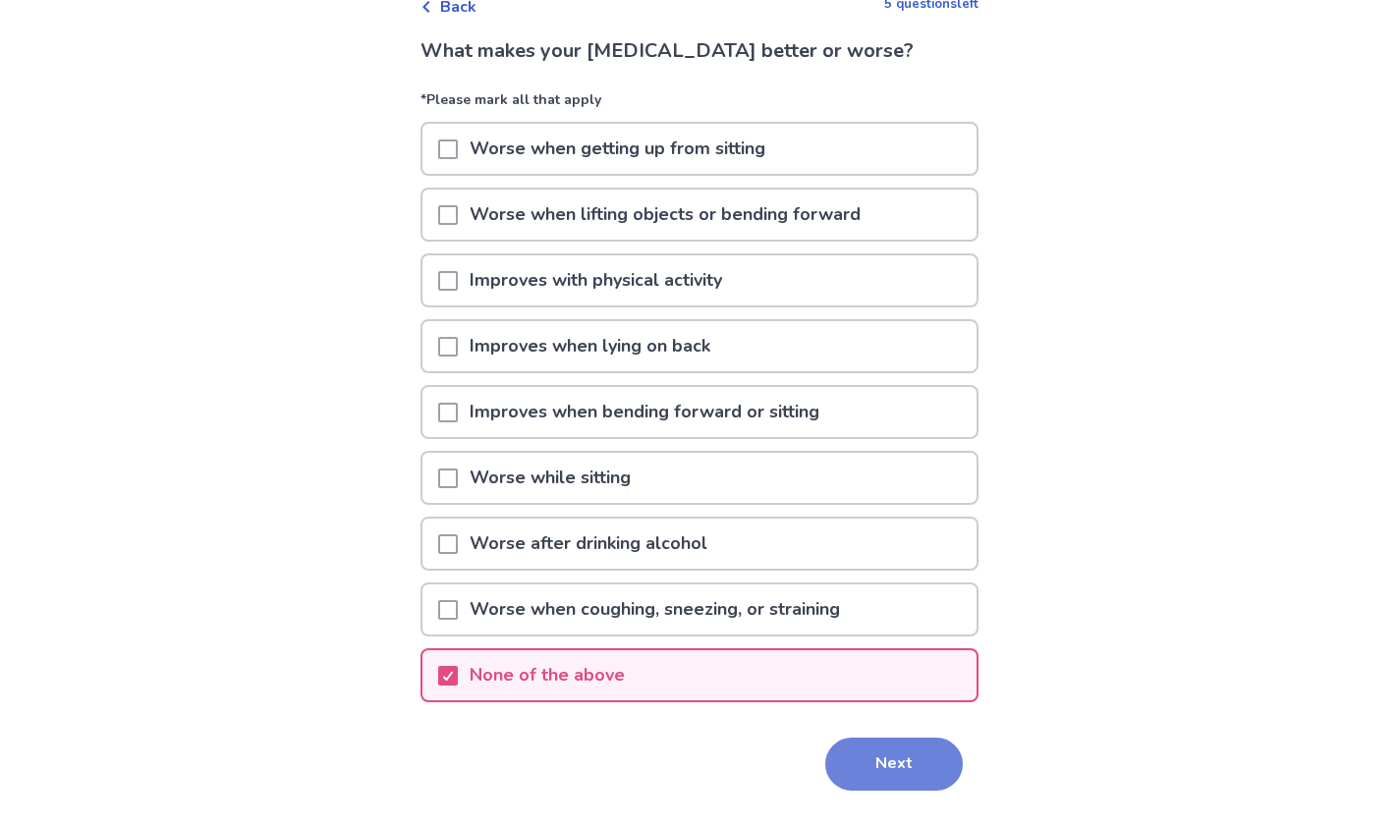
click at [912, 767] on button "Next" at bounding box center [894, 764] width 138 height 53
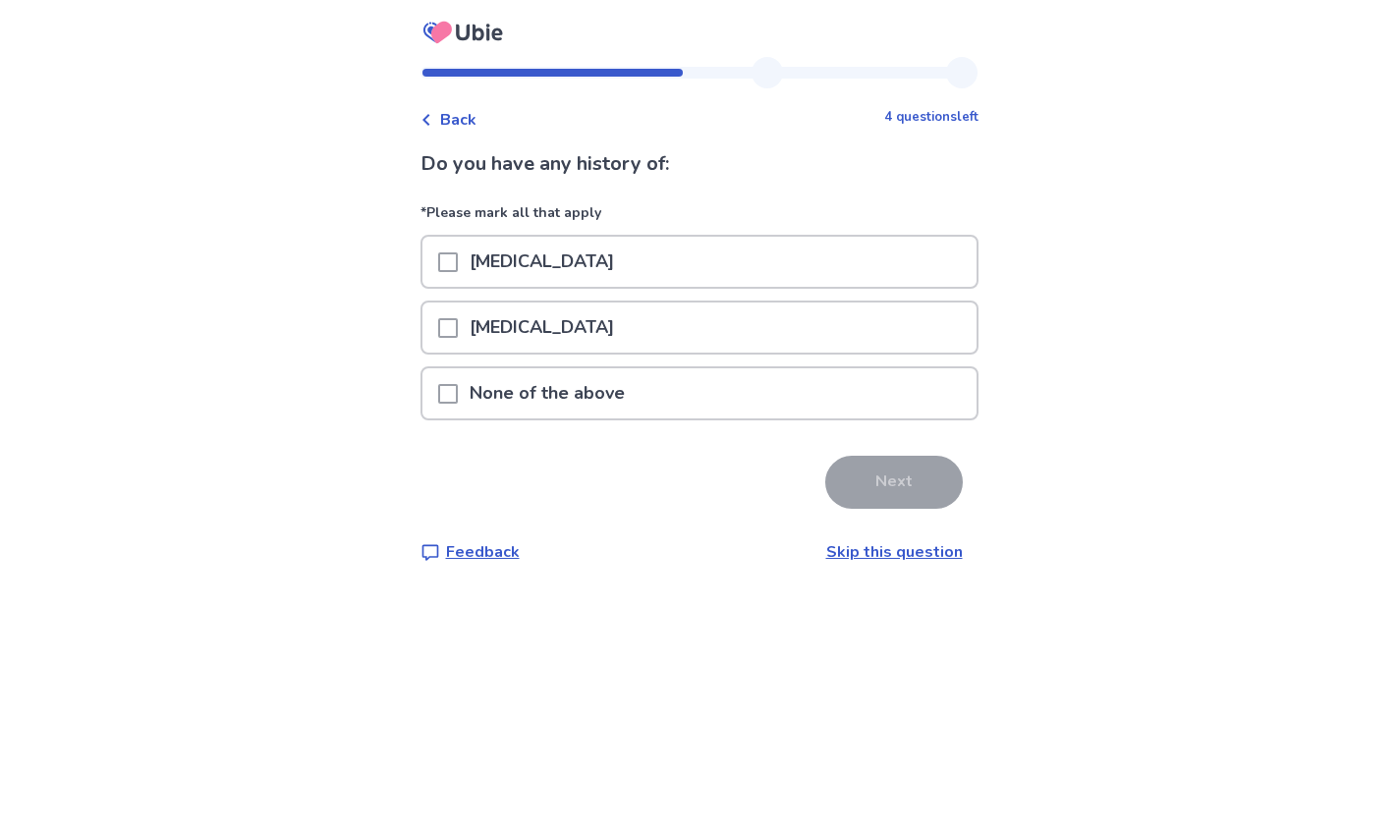
click at [674, 398] on div "None of the above" at bounding box center [699, 393] width 554 height 50
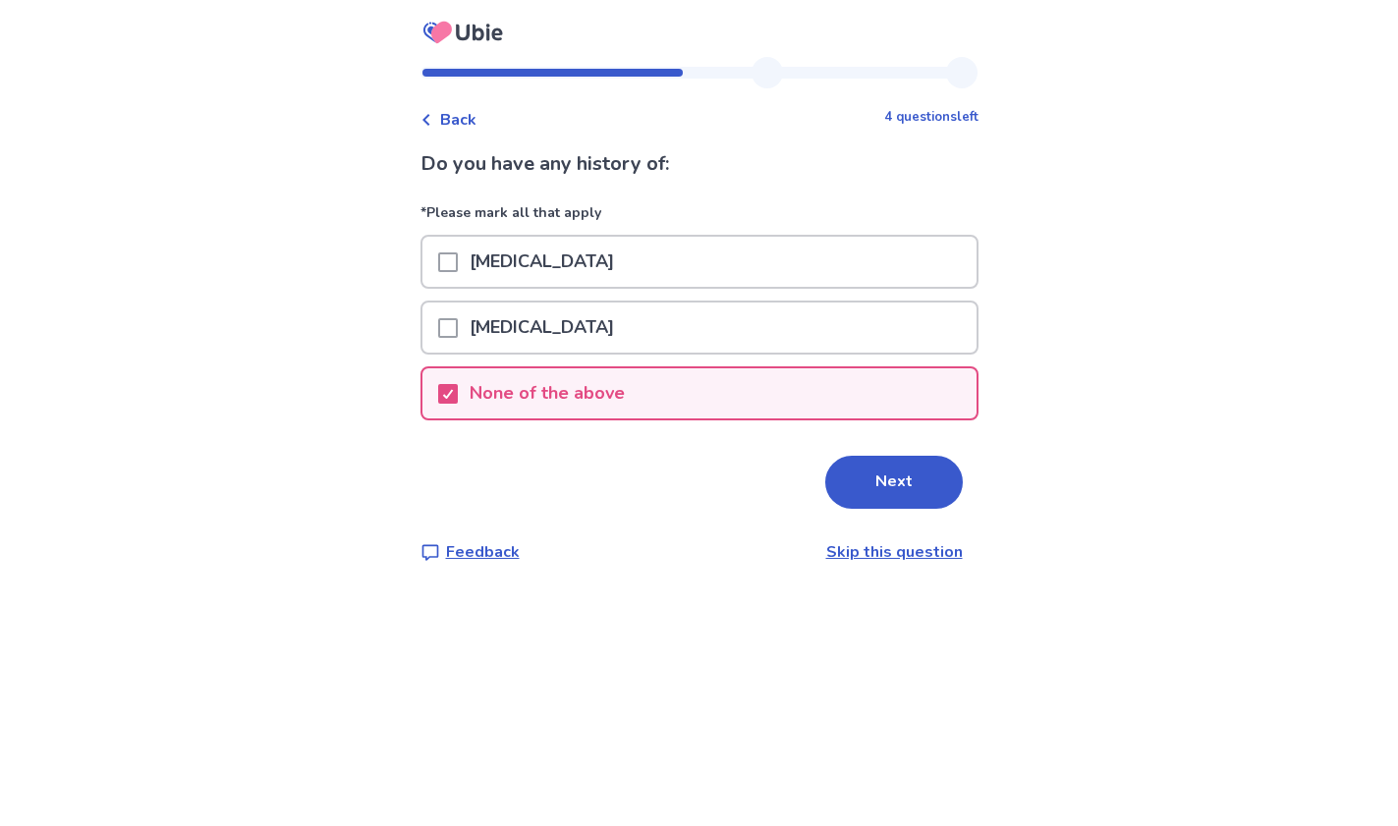
click at [812, 471] on div "Next" at bounding box center [700, 482] width 558 height 53
click at [847, 487] on button "Next" at bounding box center [894, 482] width 138 height 53
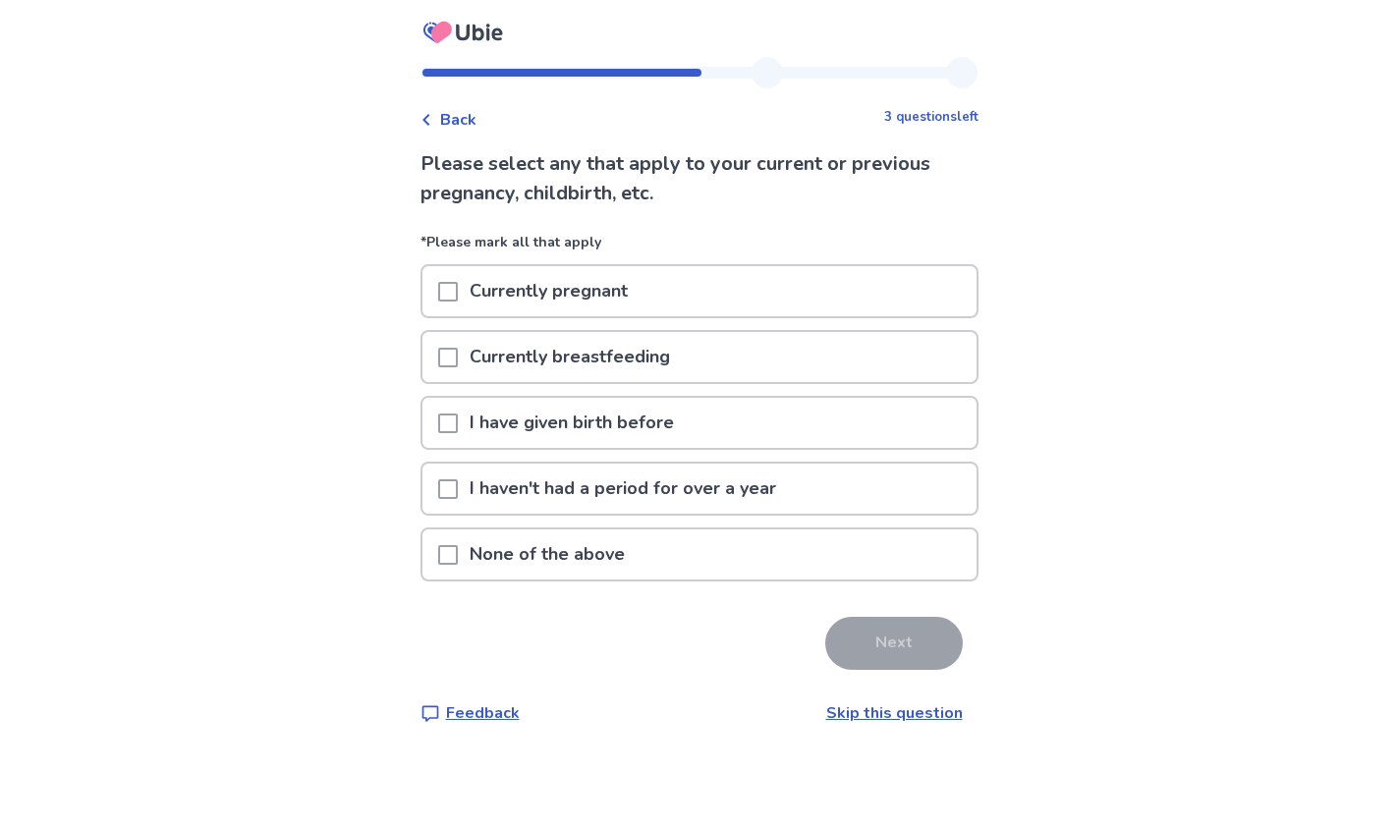
click at [667, 421] on p "I have given birth before" at bounding box center [572, 423] width 228 height 50
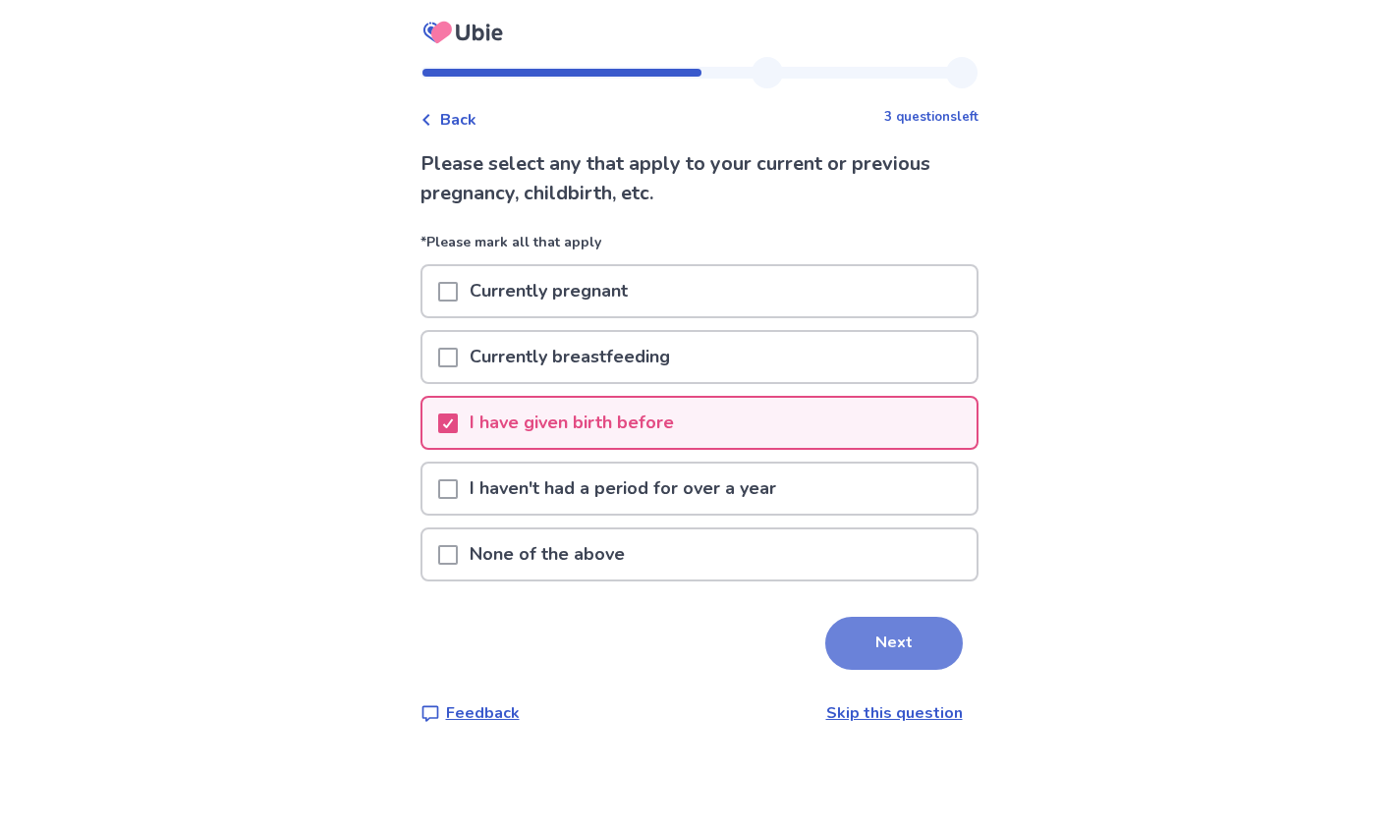
click at [901, 642] on button "Next" at bounding box center [894, 643] width 138 height 53
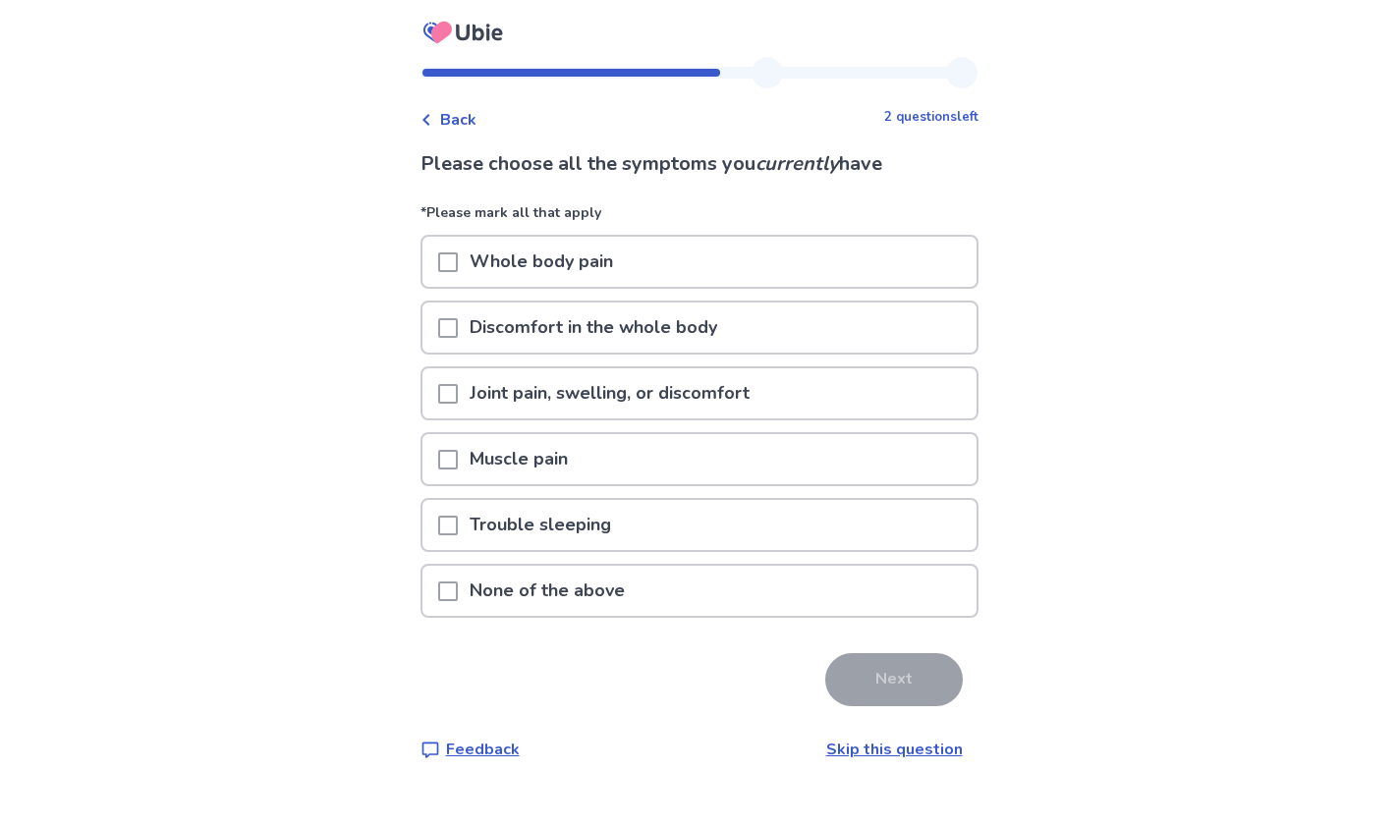
click at [722, 331] on p "Discomfort in the whole body" at bounding box center [593, 328] width 271 height 50
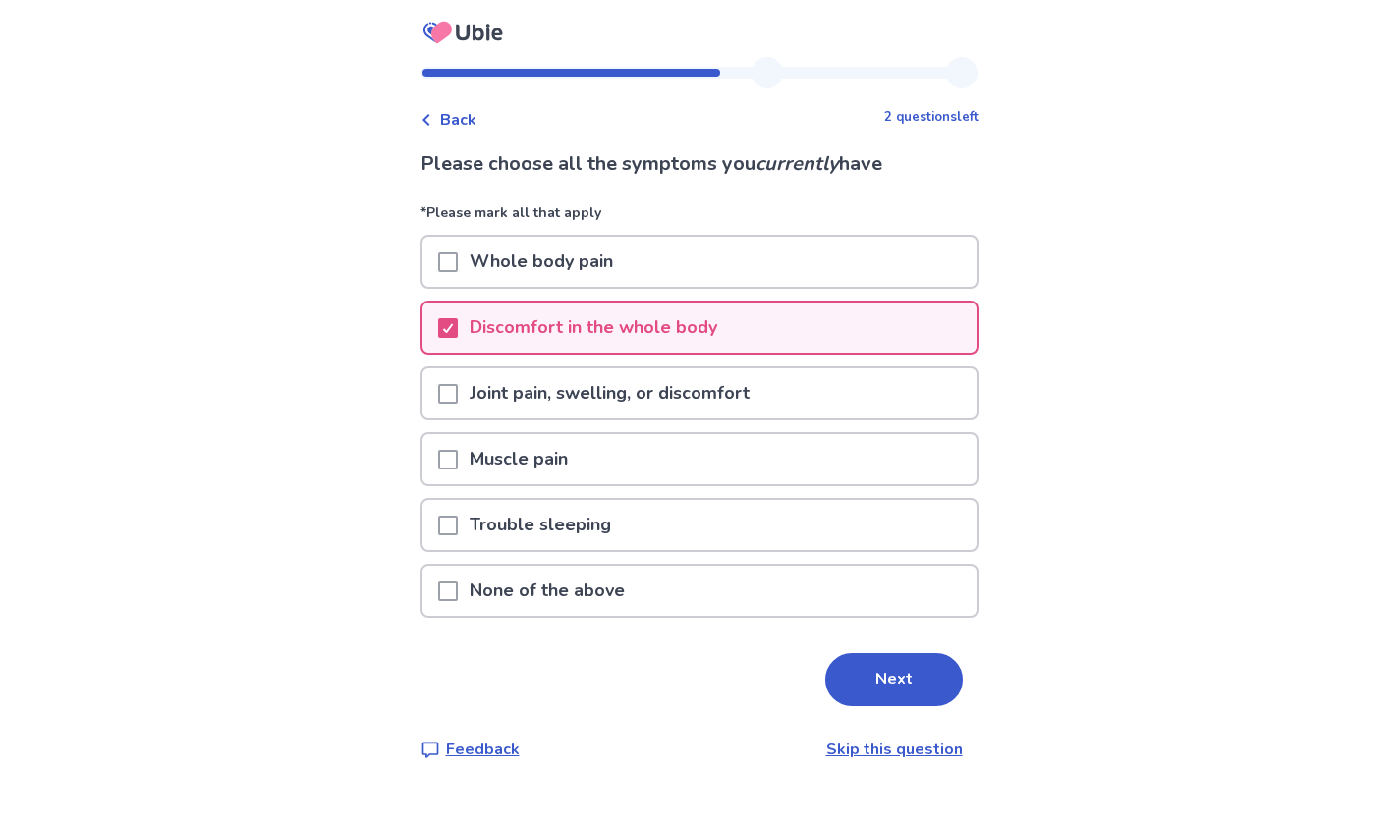
click at [707, 401] on p "Joint pain, swelling, or discomfort" at bounding box center [610, 393] width 304 height 50
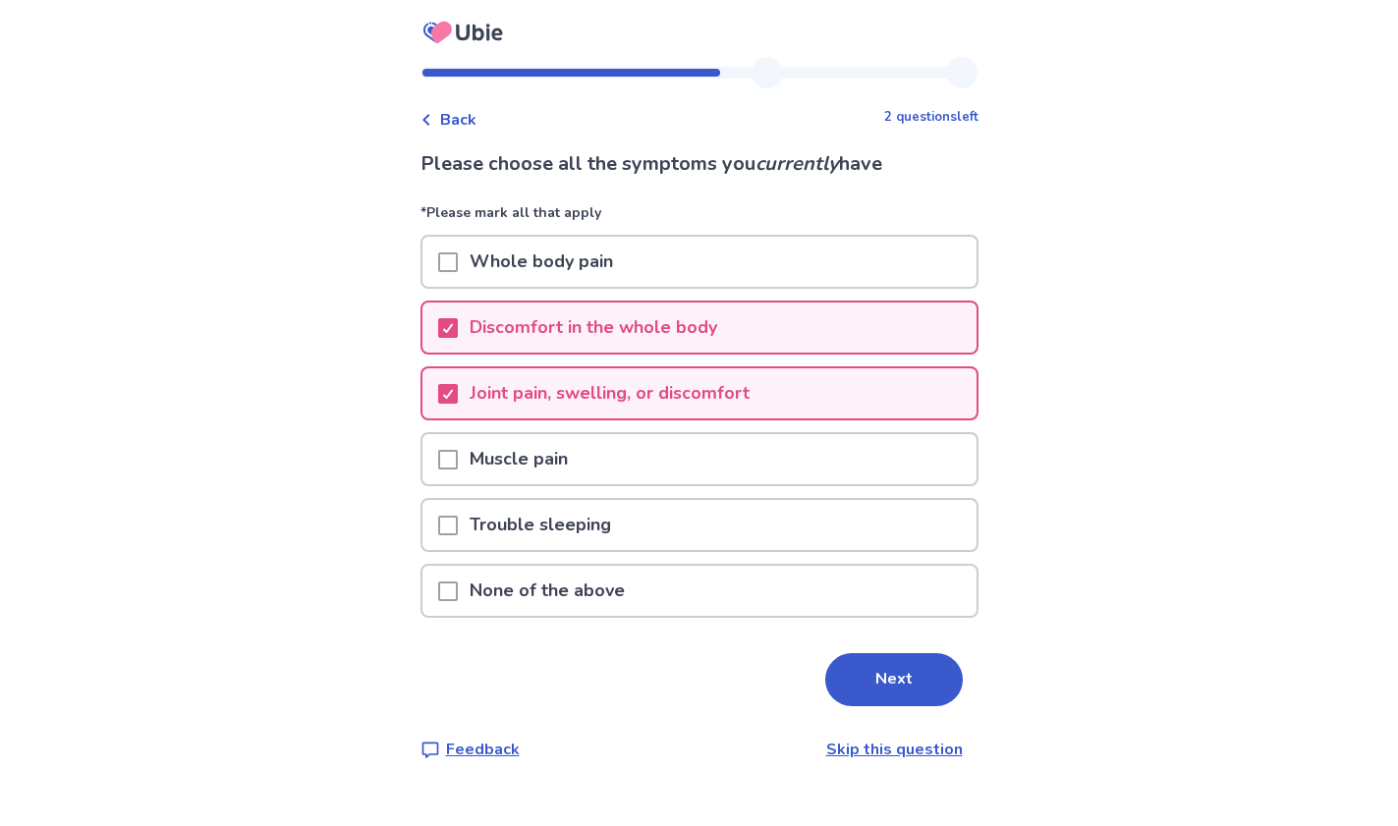
click at [660, 514] on div "Trouble sleeping" at bounding box center [699, 525] width 554 height 50
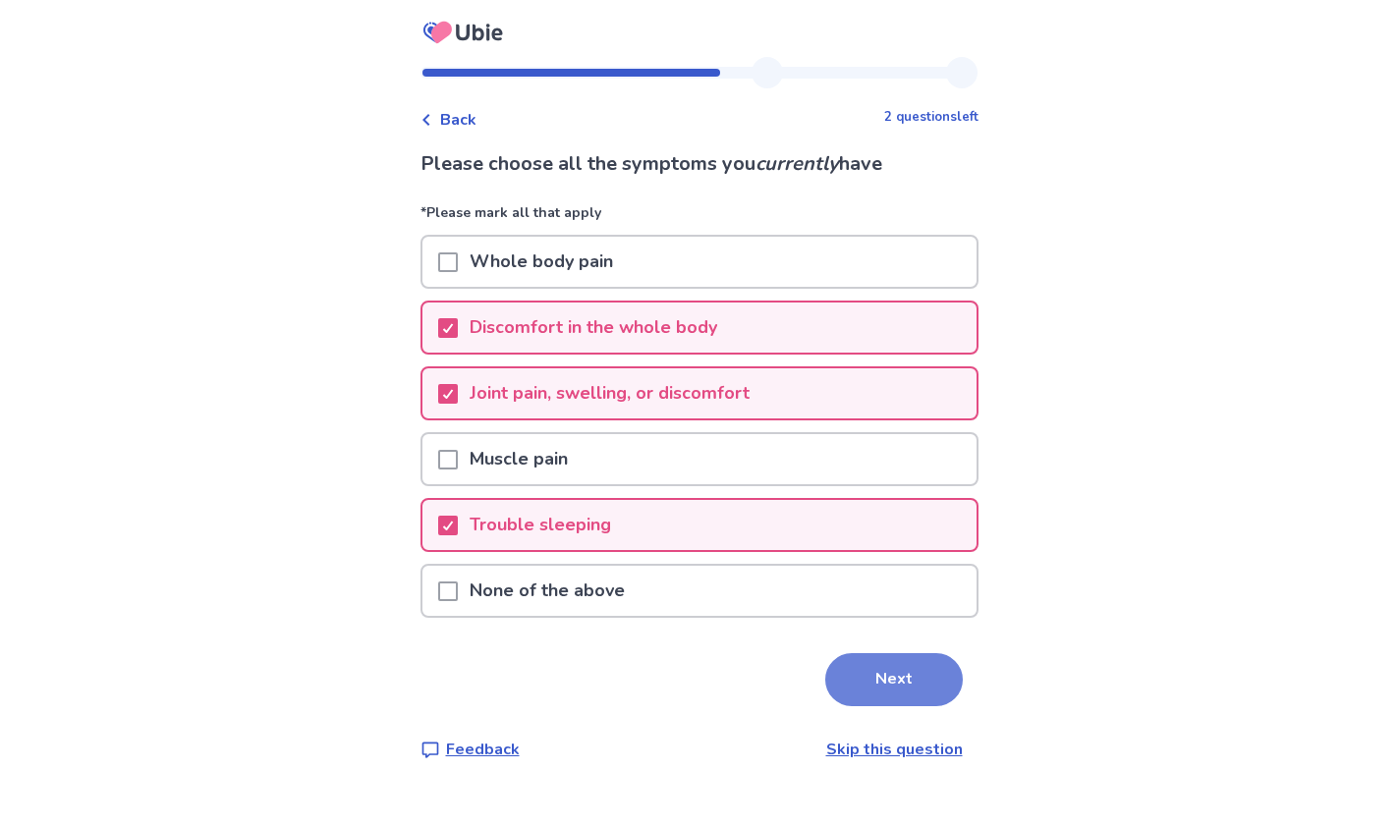
click at [890, 684] on button "Next" at bounding box center [894, 679] width 138 height 53
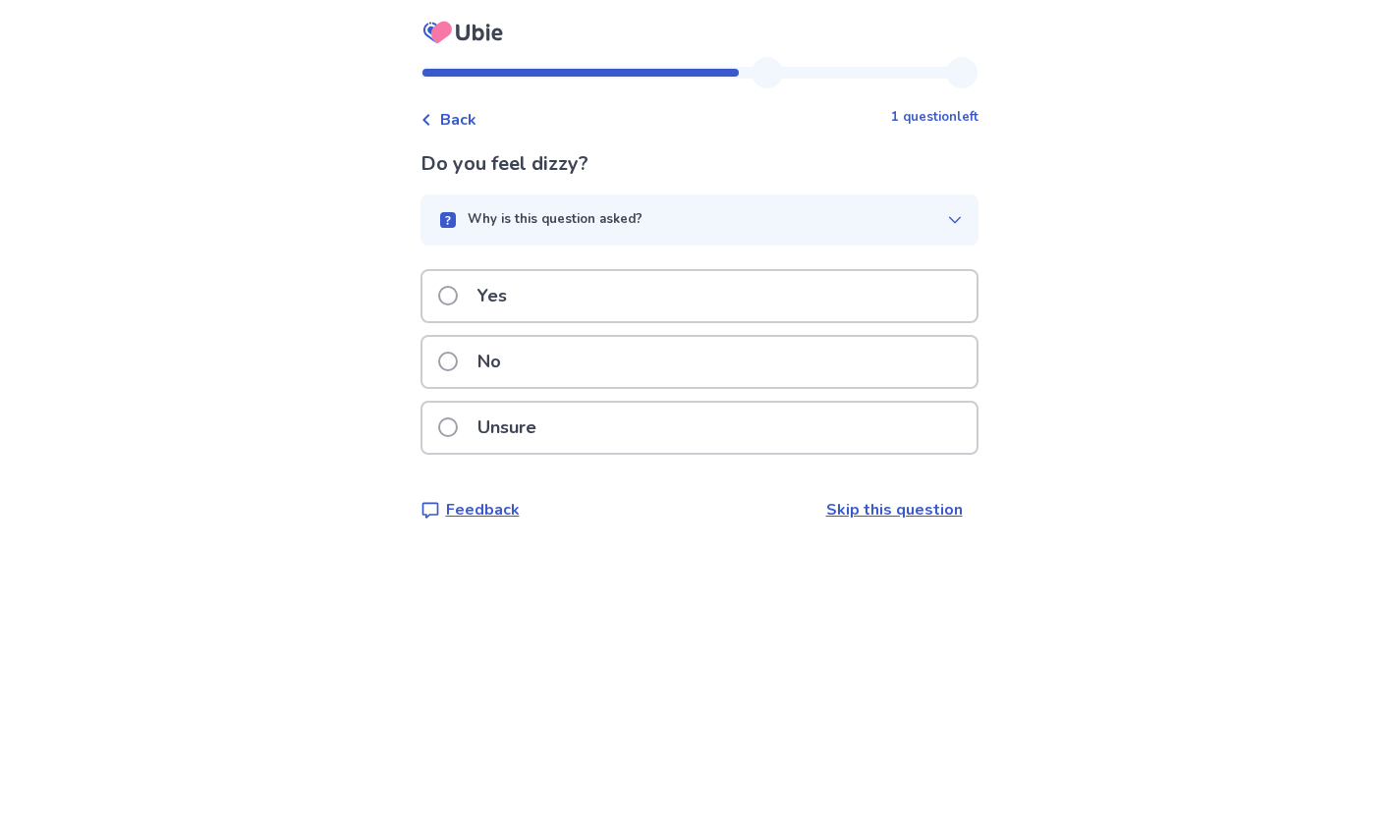
click at [688, 361] on div "No" at bounding box center [699, 362] width 554 height 50
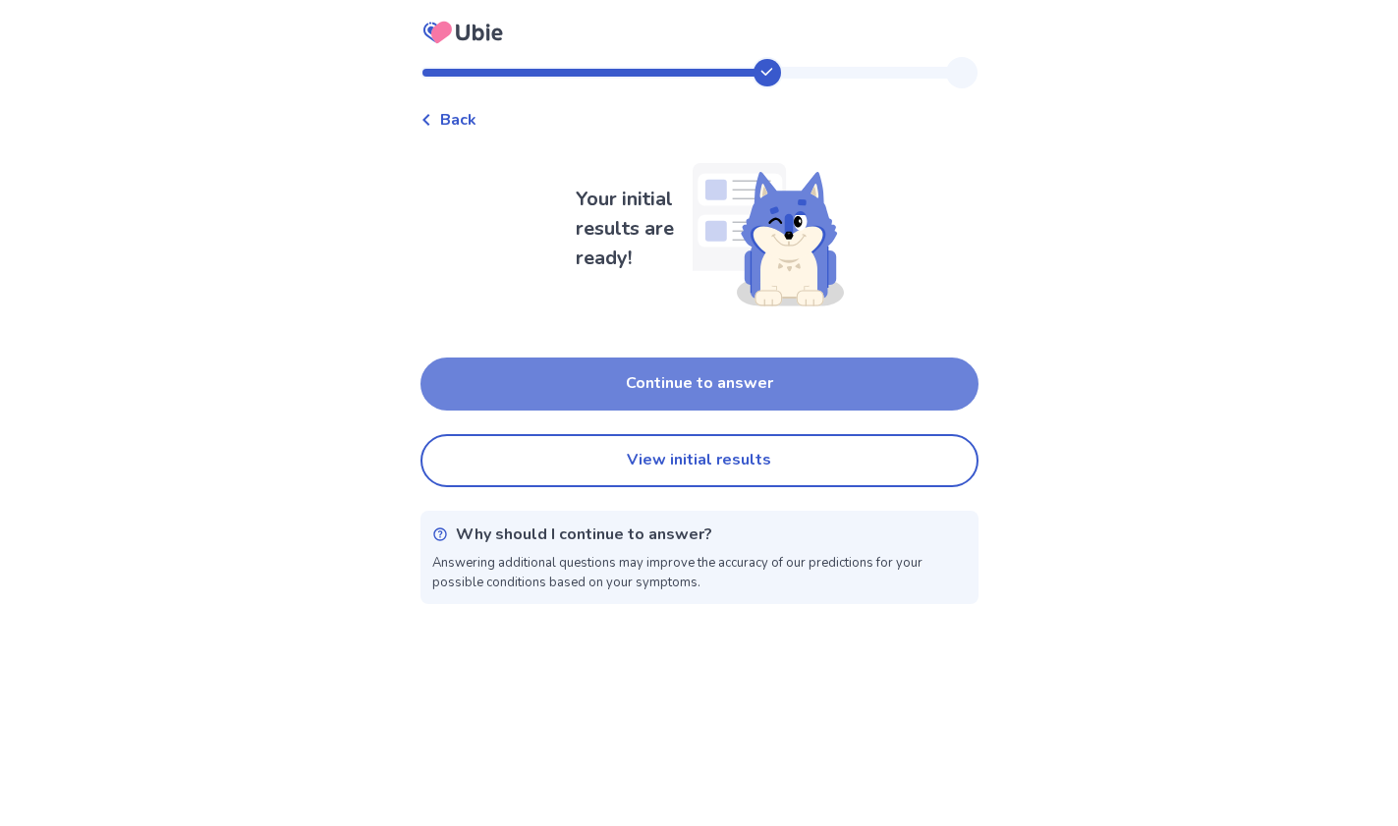
click at [773, 402] on button "Continue to answer" at bounding box center [700, 384] width 558 height 53
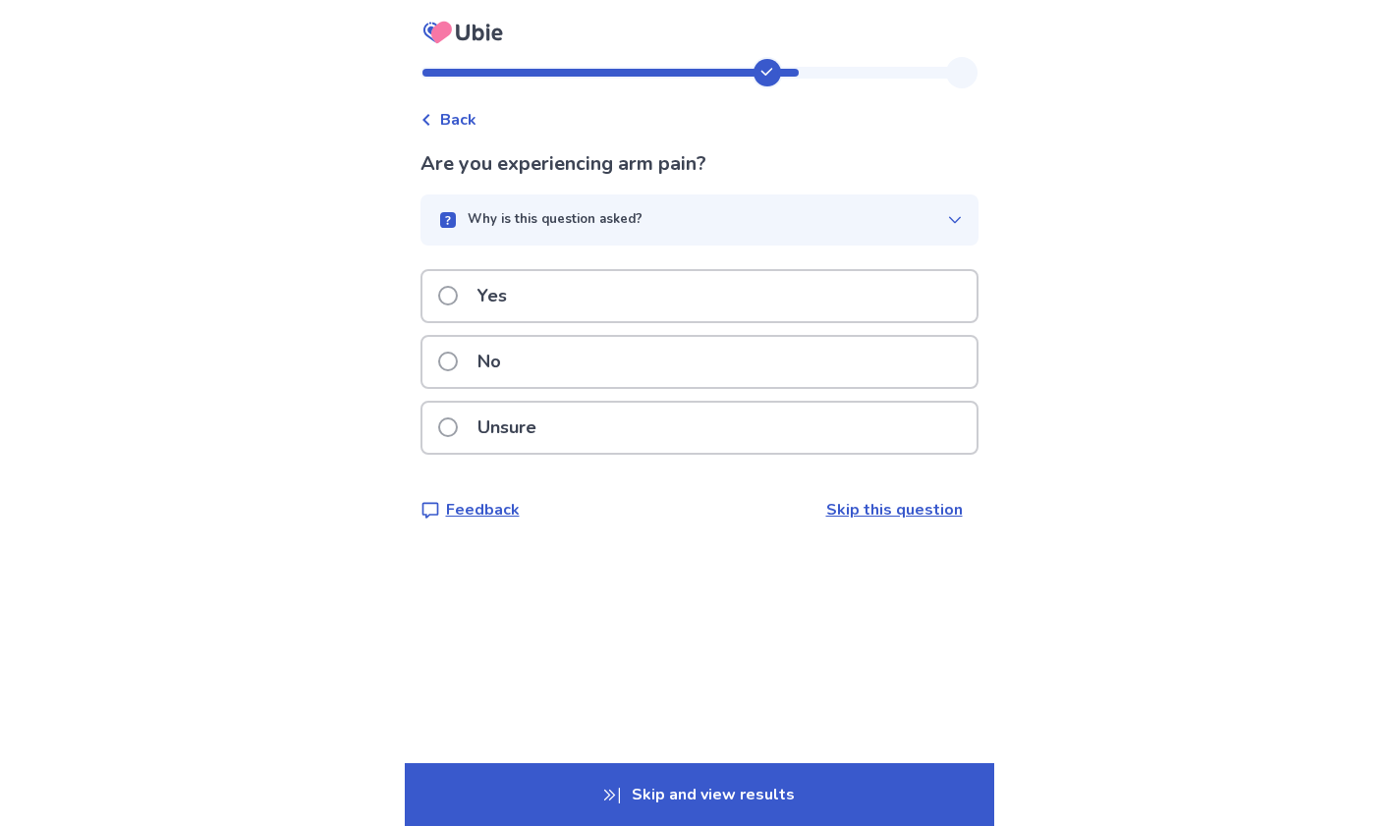
click at [690, 370] on div "No" at bounding box center [699, 362] width 554 height 50
click at [664, 387] on div "No" at bounding box center [699, 362] width 554 height 50
click at [620, 380] on div "No" at bounding box center [699, 362] width 554 height 50
click at [598, 382] on div "No" at bounding box center [699, 362] width 554 height 50
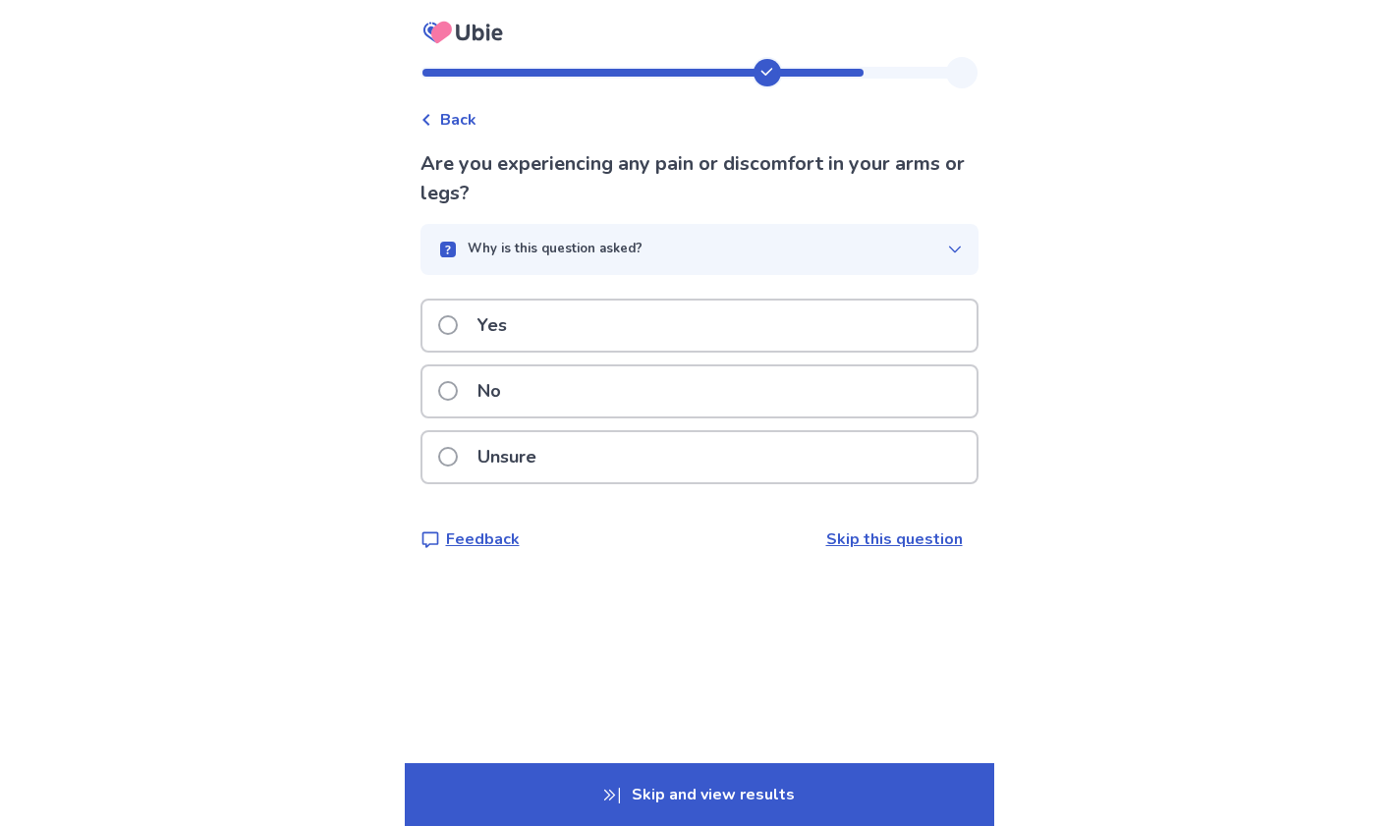
click at [598, 382] on div "No" at bounding box center [699, 391] width 554 height 50
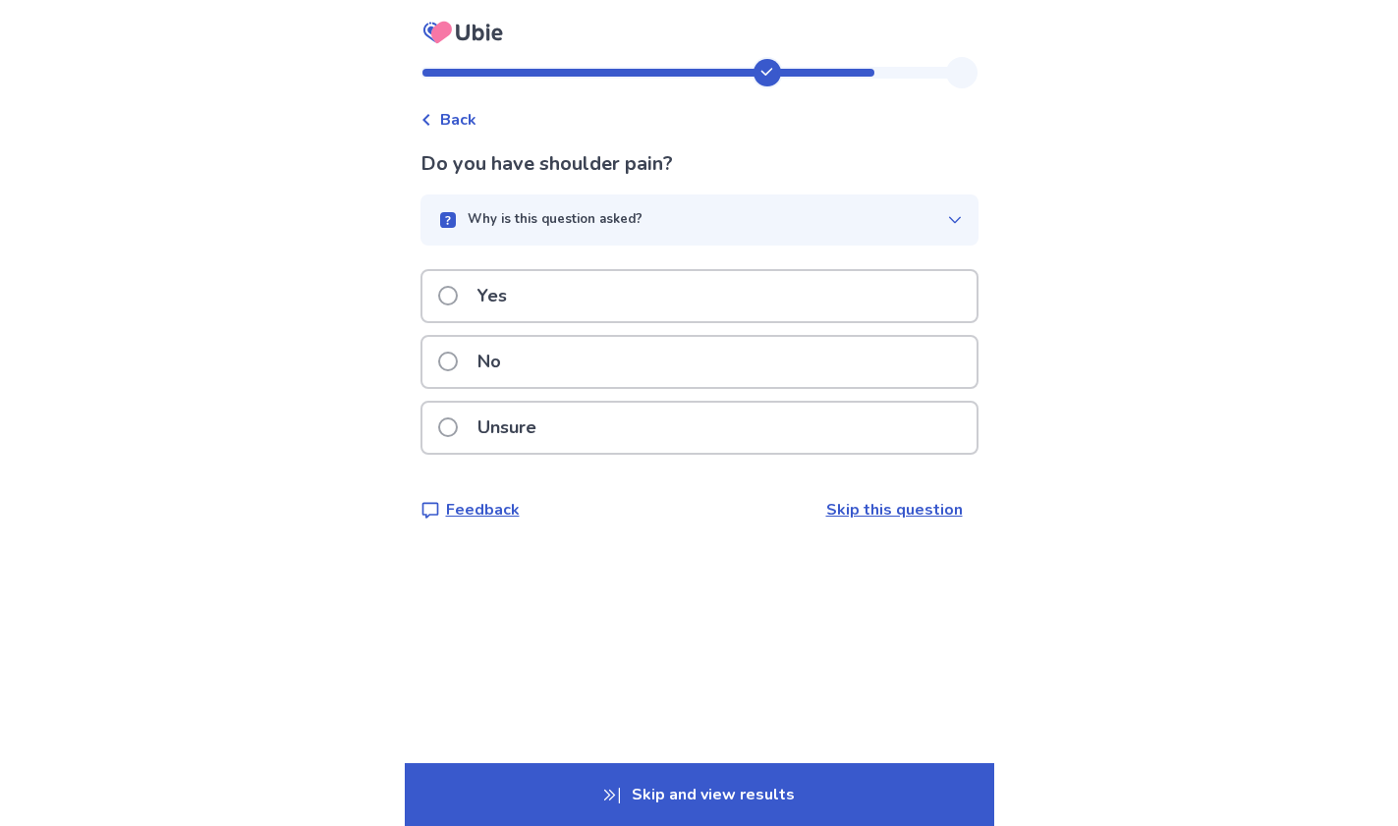
click at [598, 382] on div "No" at bounding box center [699, 362] width 554 height 50
click at [597, 360] on div "No" at bounding box center [699, 362] width 554 height 50
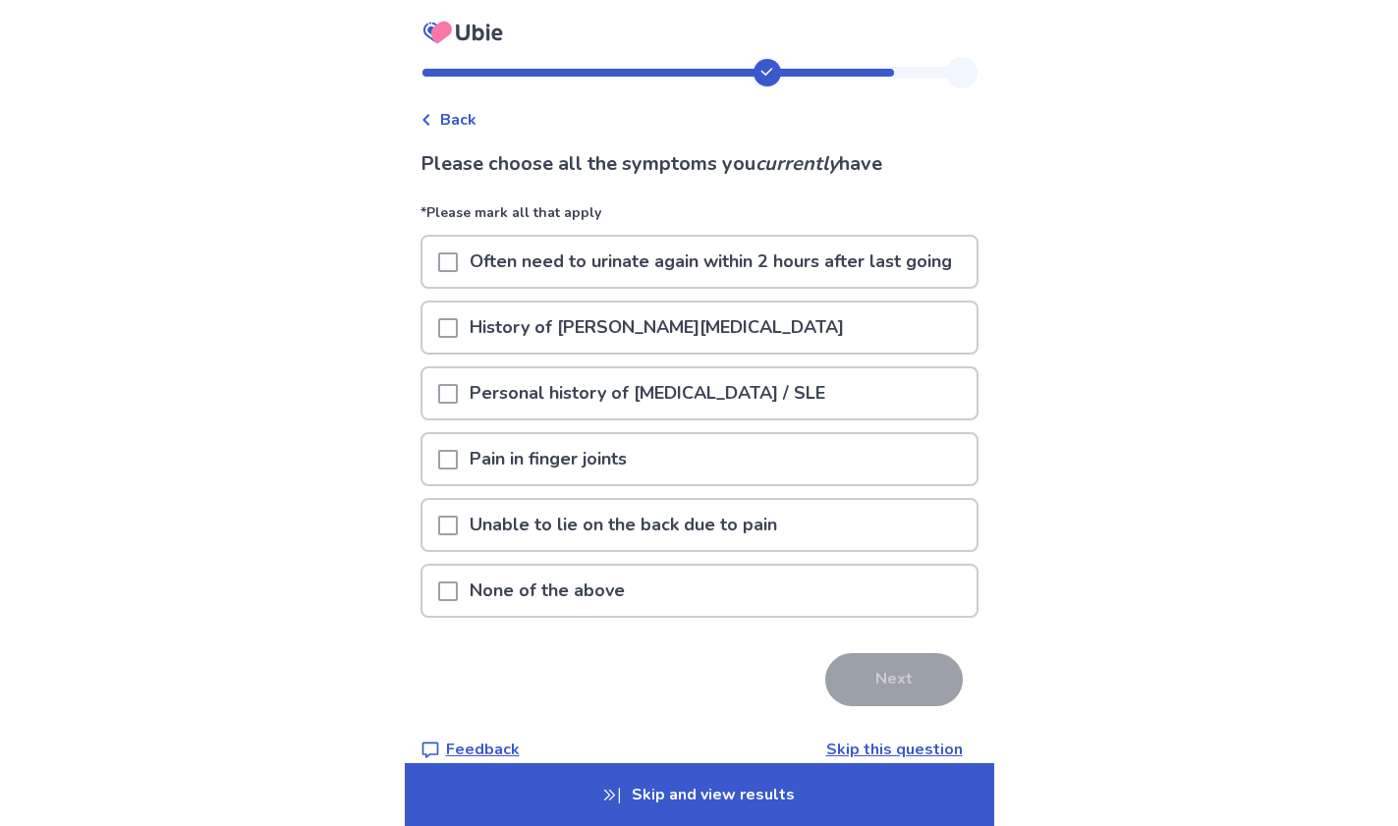
click at [580, 484] on p "Pain in finger joints" at bounding box center [548, 459] width 181 height 50
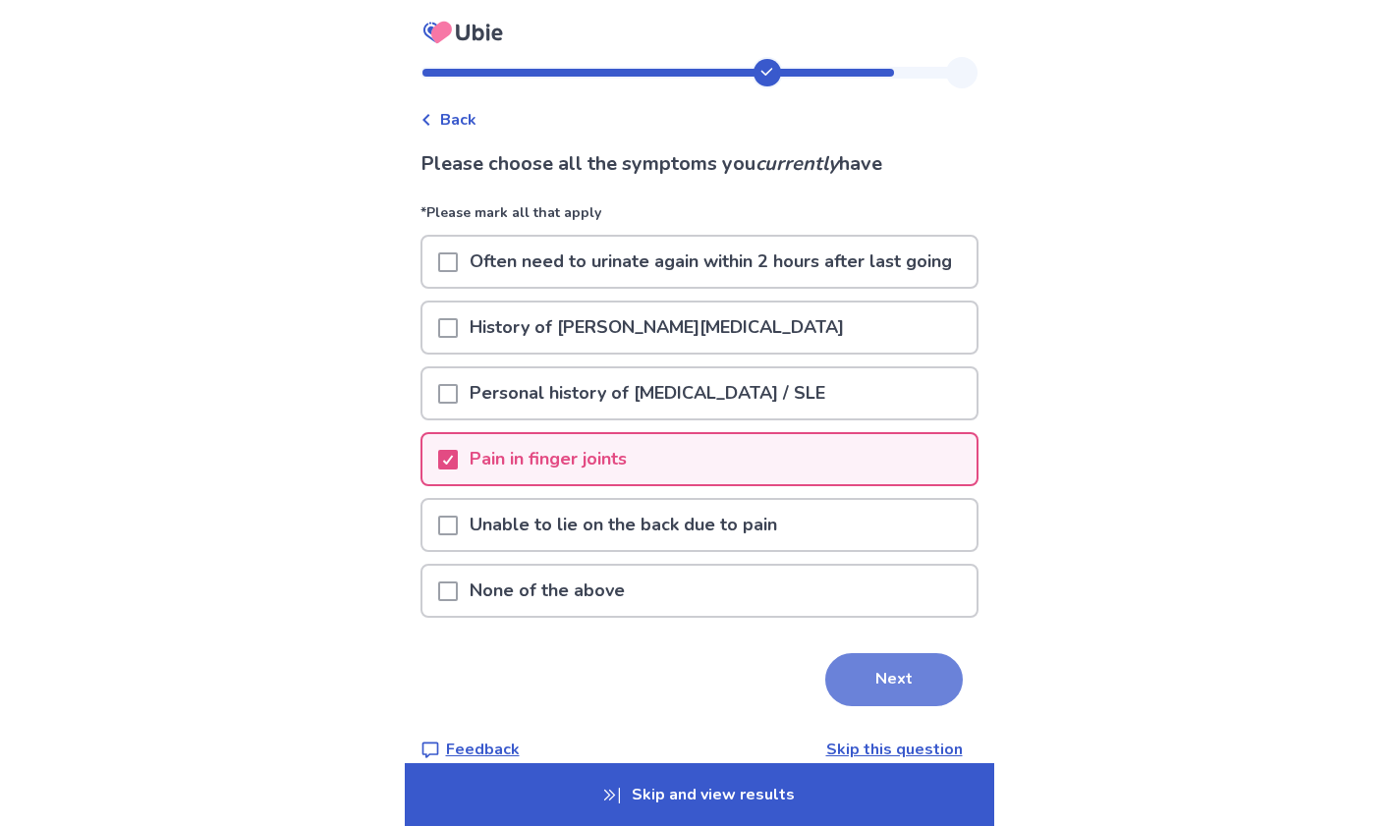
click at [884, 706] on button "Next" at bounding box center [894, 679] width 138 height 53
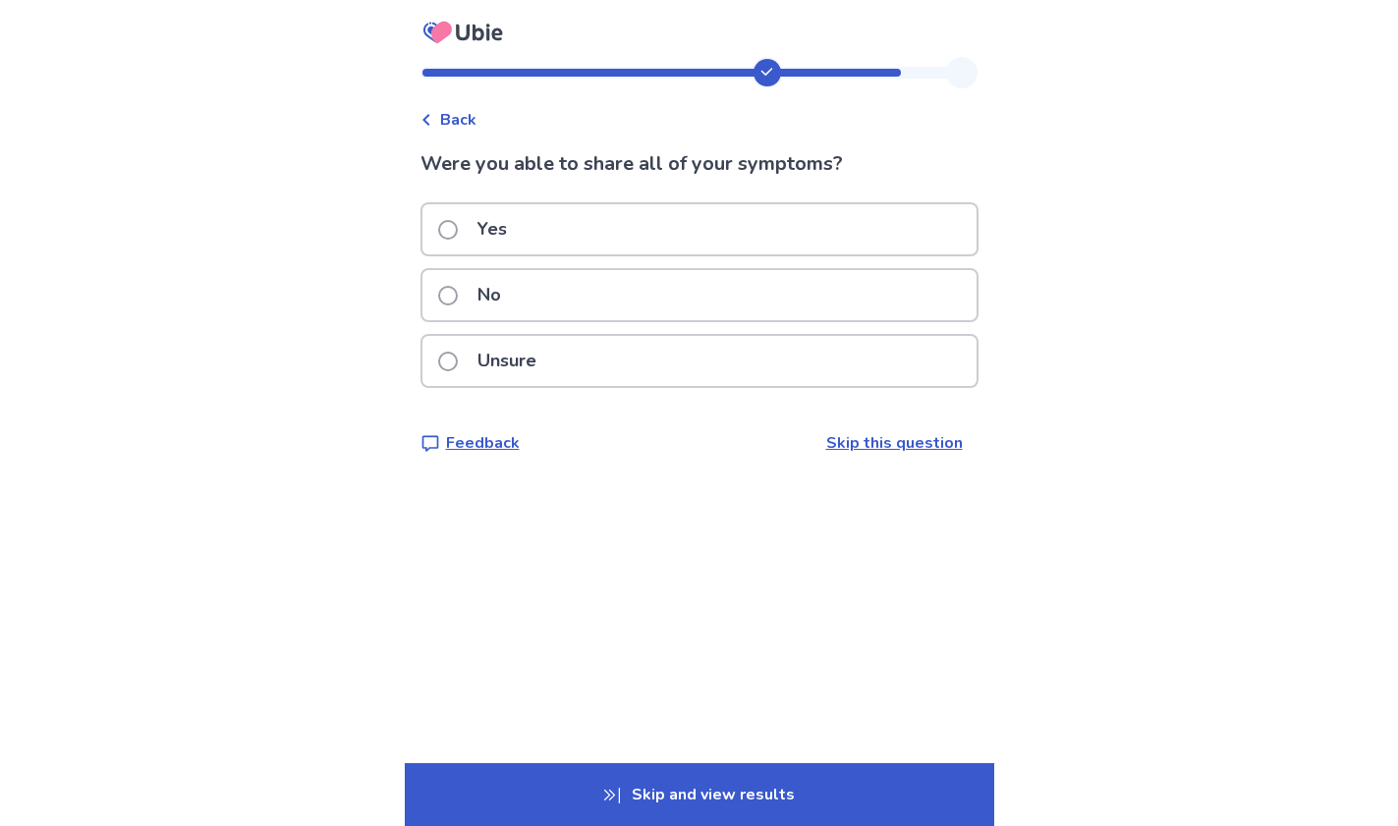
click at [697, 230] on div "Yes" at bounding box center [699, 229] width 554 height 50
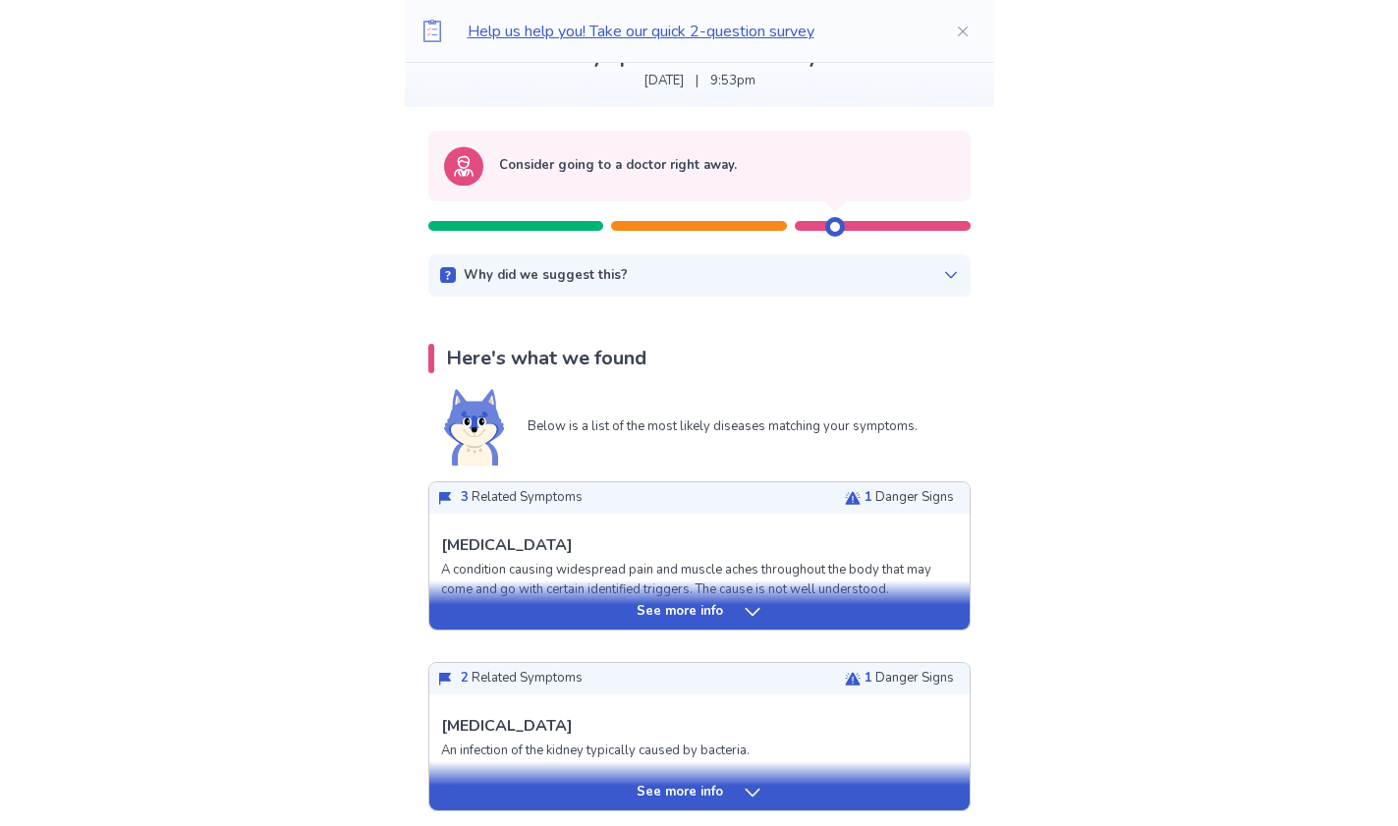
scroll to position [143, 0]
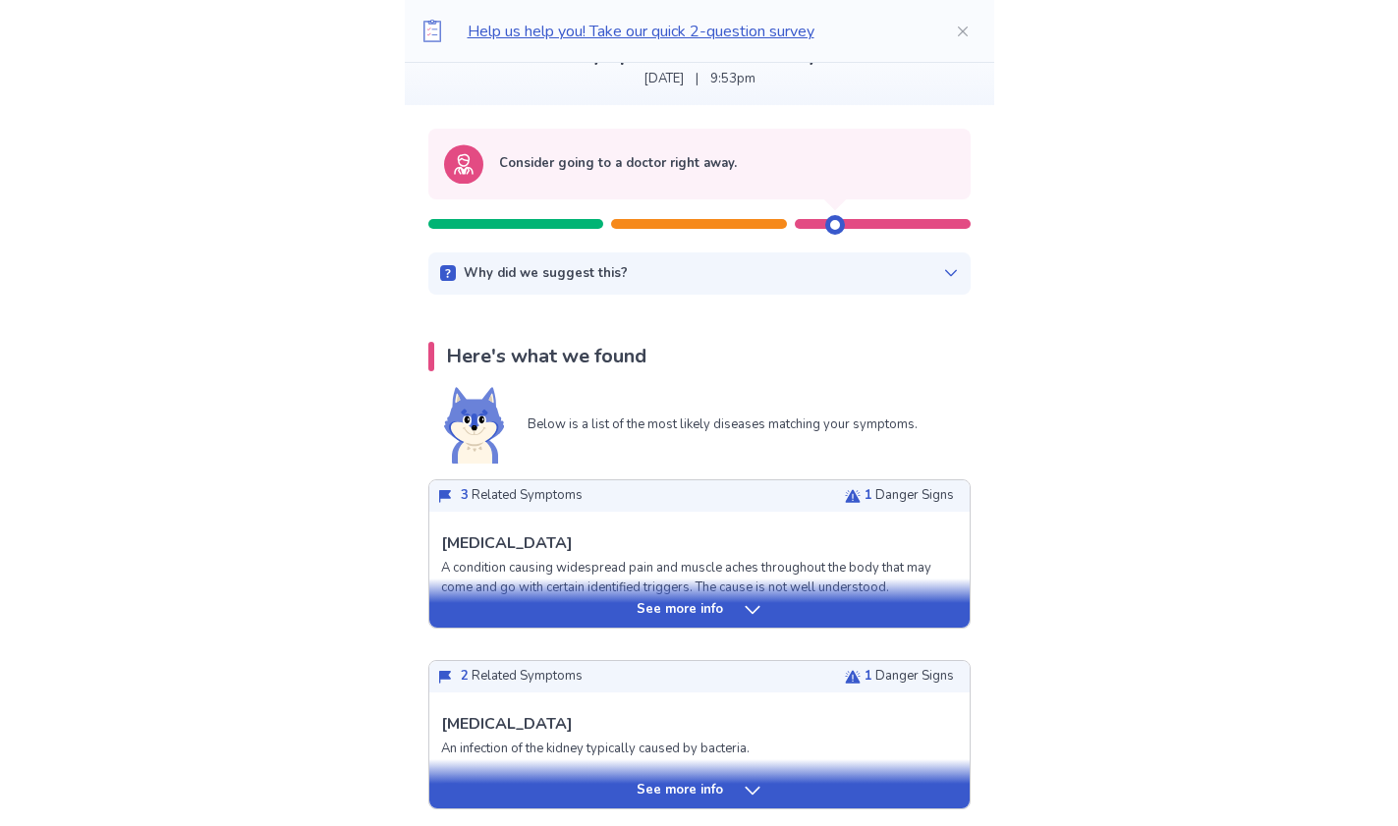
click at [751, 610] on icon at bounding box center [753, 610] width 20 height 20
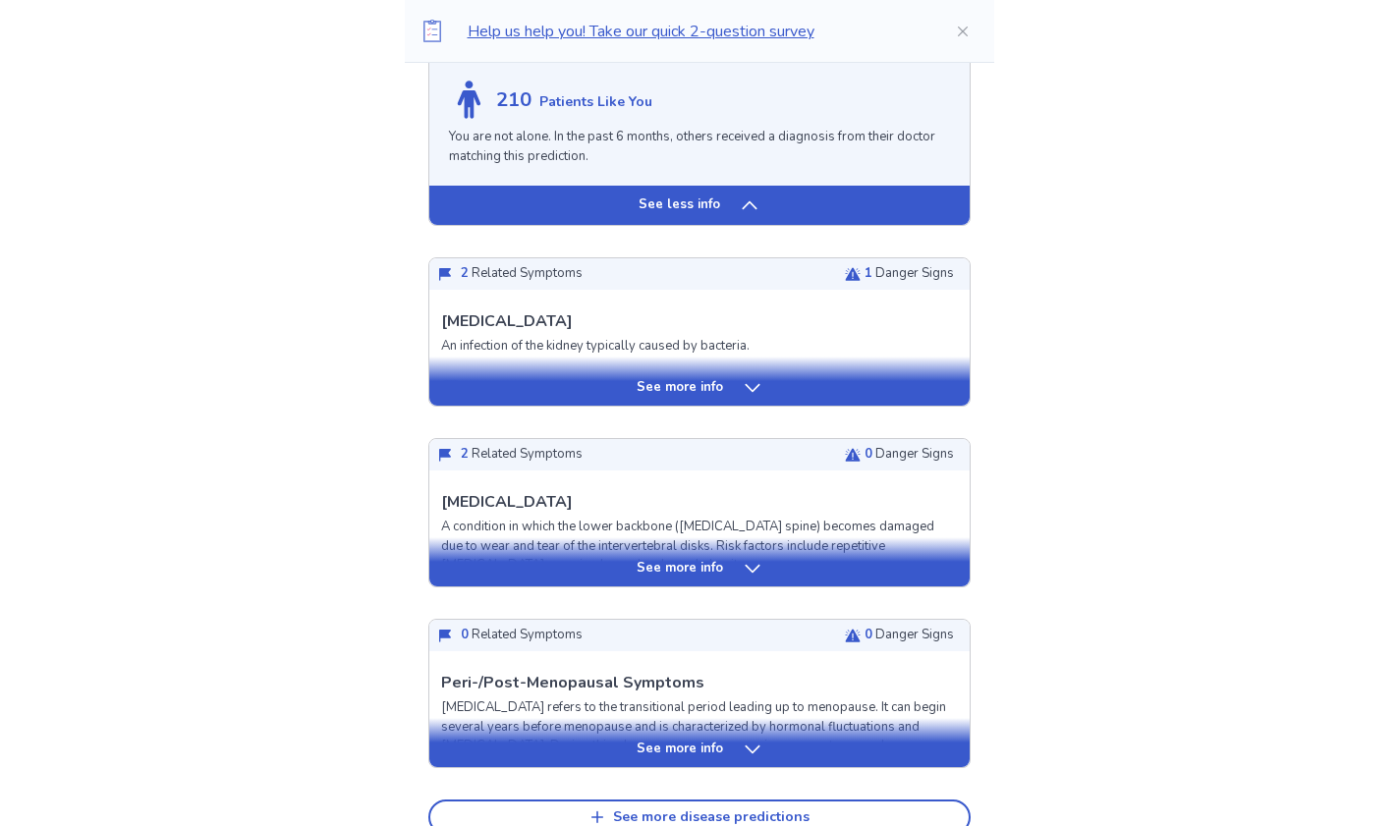
scroll to position [1900, 0]
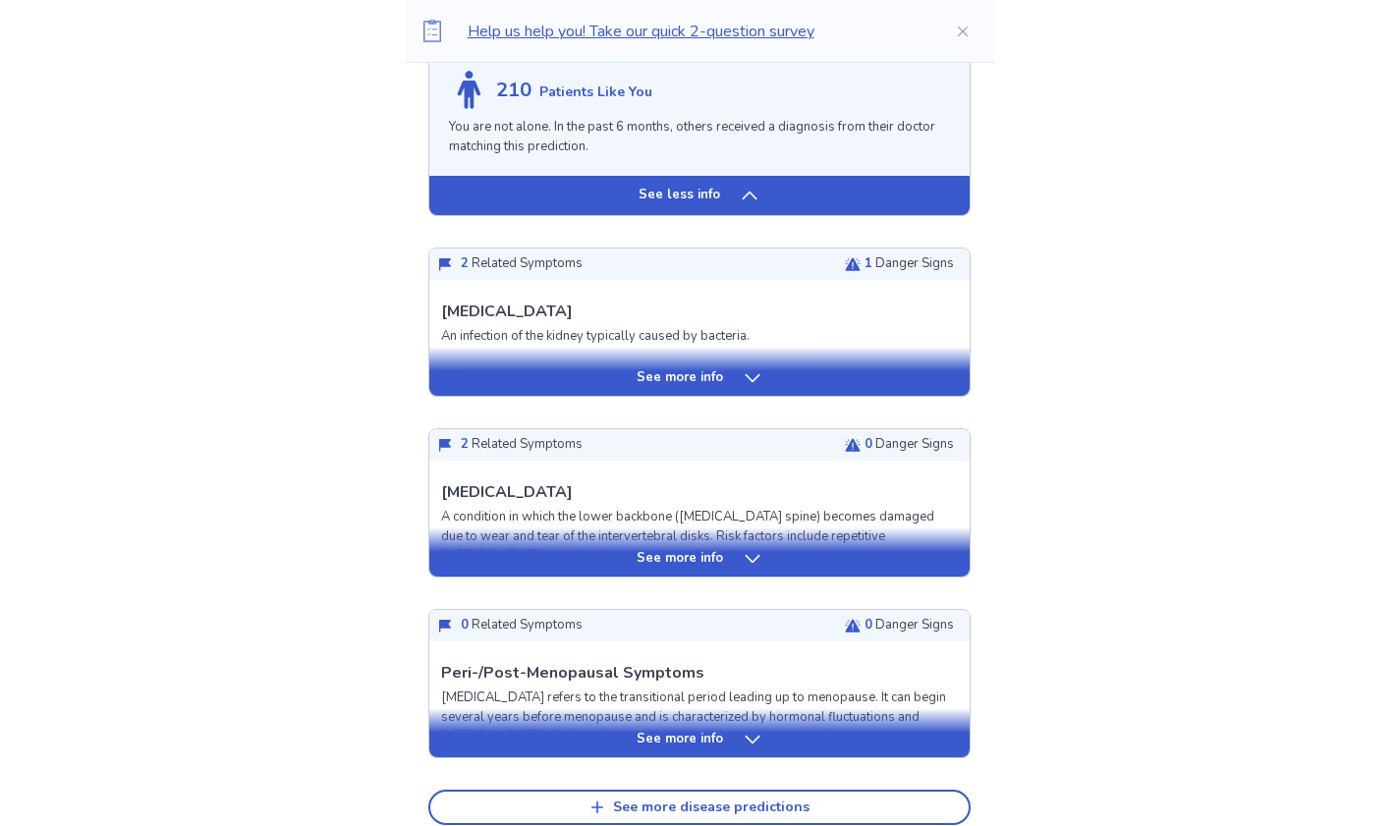
click at [746, 388] on icon at bounding box center [753, 378] width 20 height 20
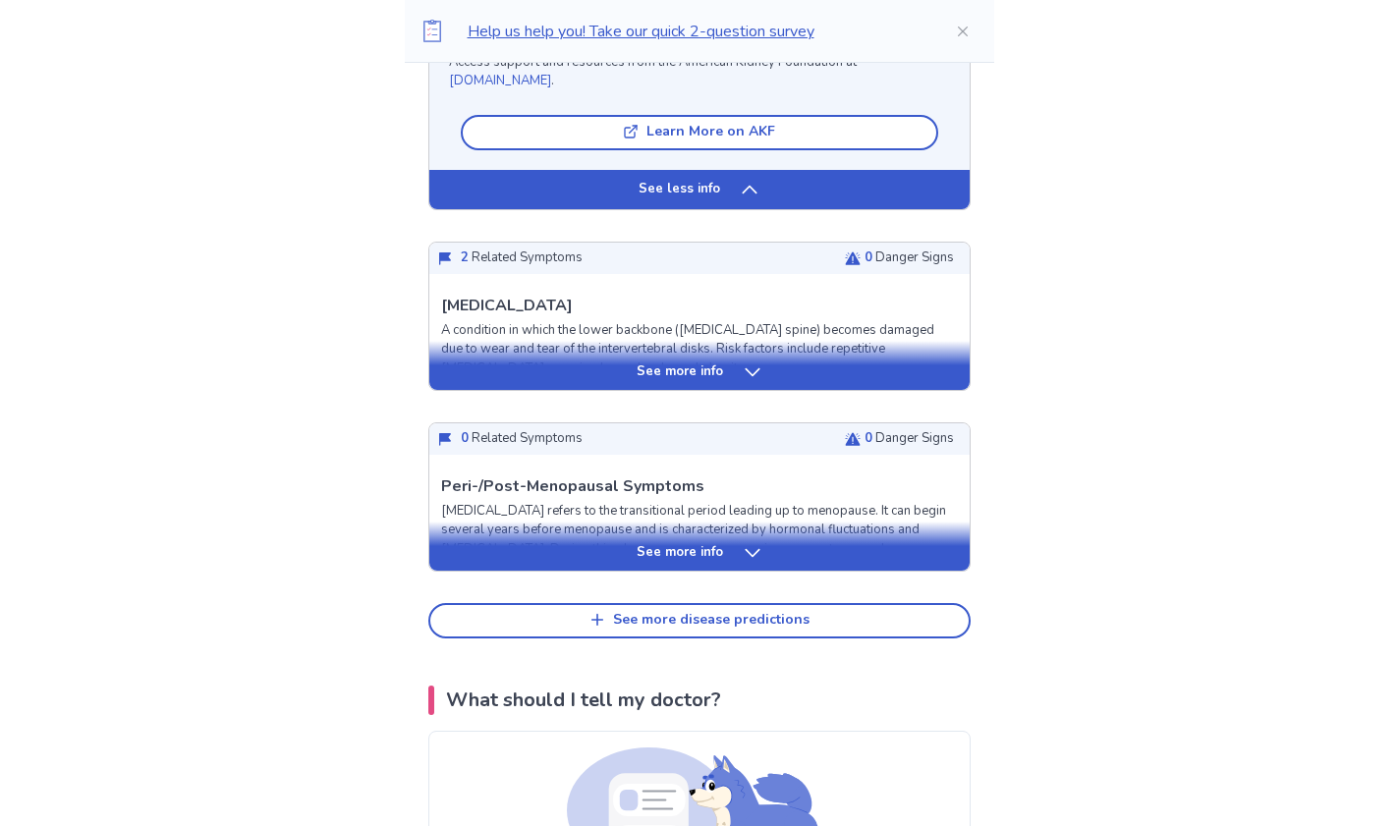
scroll to position [3674, 0]
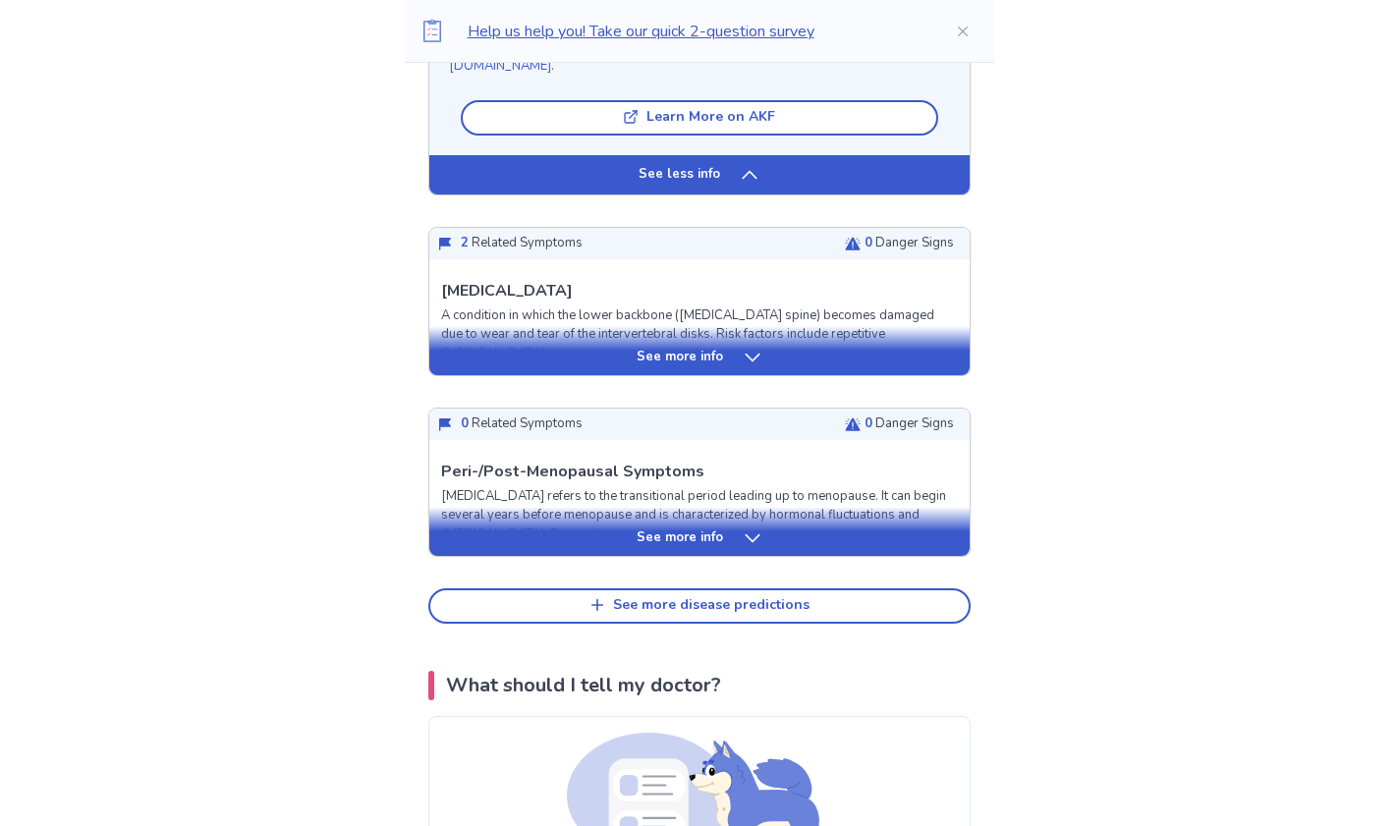
click at [752, 548] on icon at bounding box center [753, 539] width 20 height 20
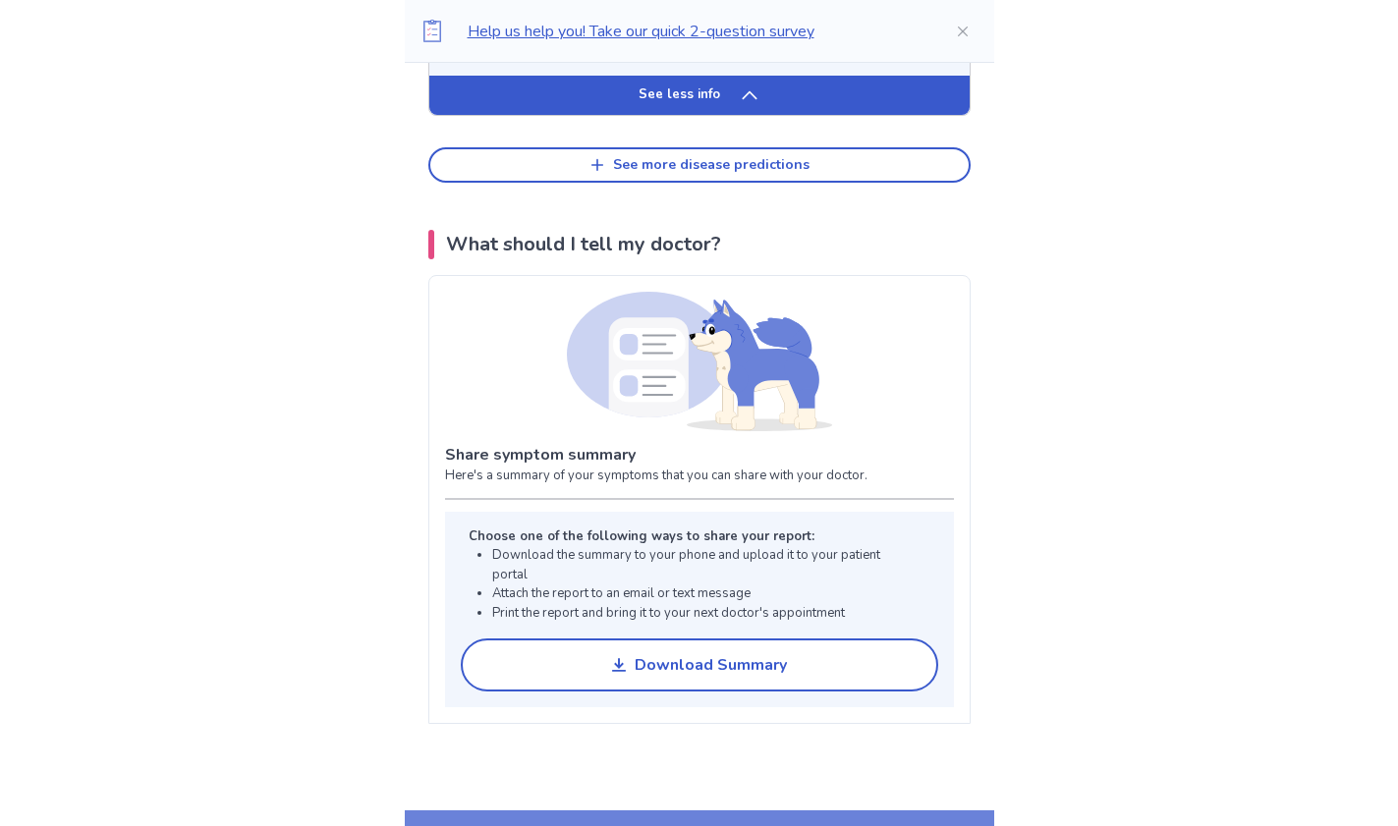
scroll to position [5650, 0]
